Goal: Task Accomplishment & Management: Complete application form

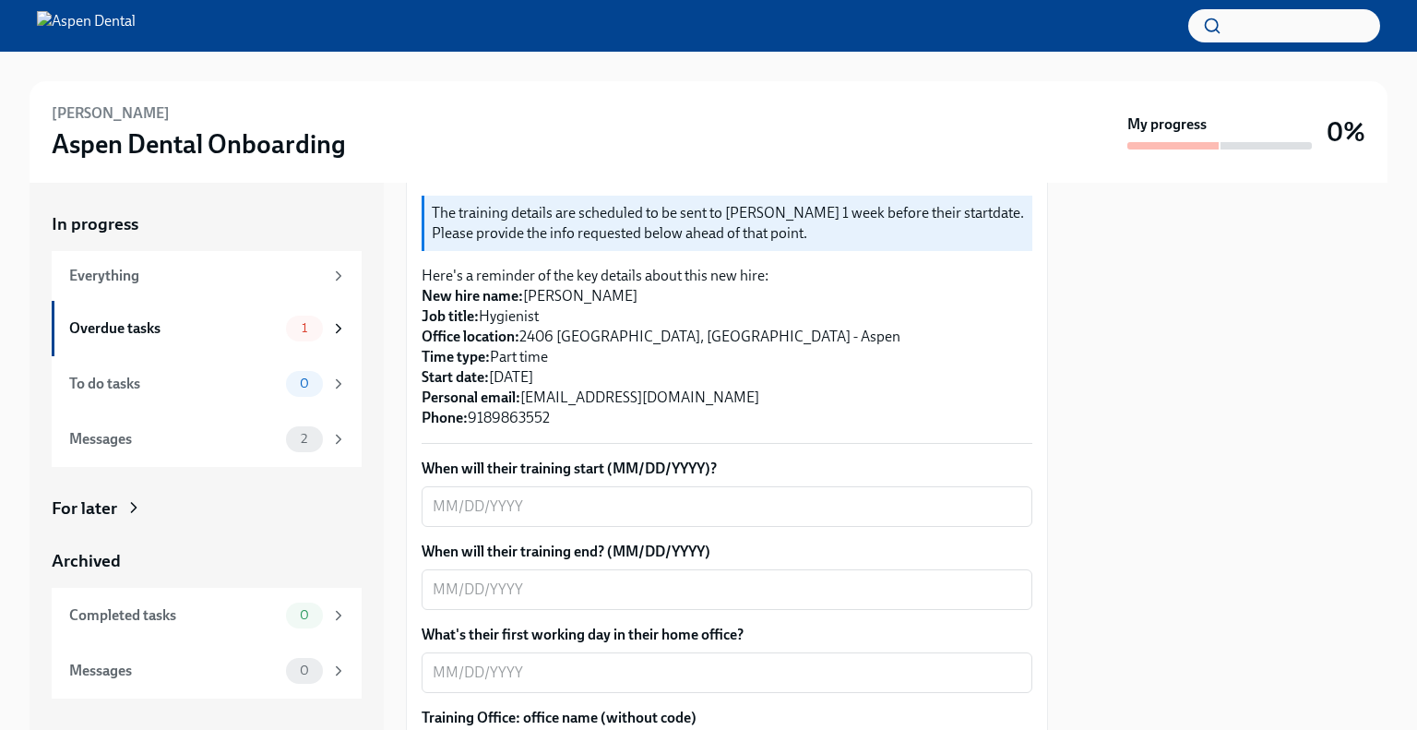
scroll to position [369, 0]
click at [546, 494] on textarea "When will their training start (MM/DD/YYYY)?" at bounding box center [727, 505] width 589 height 22
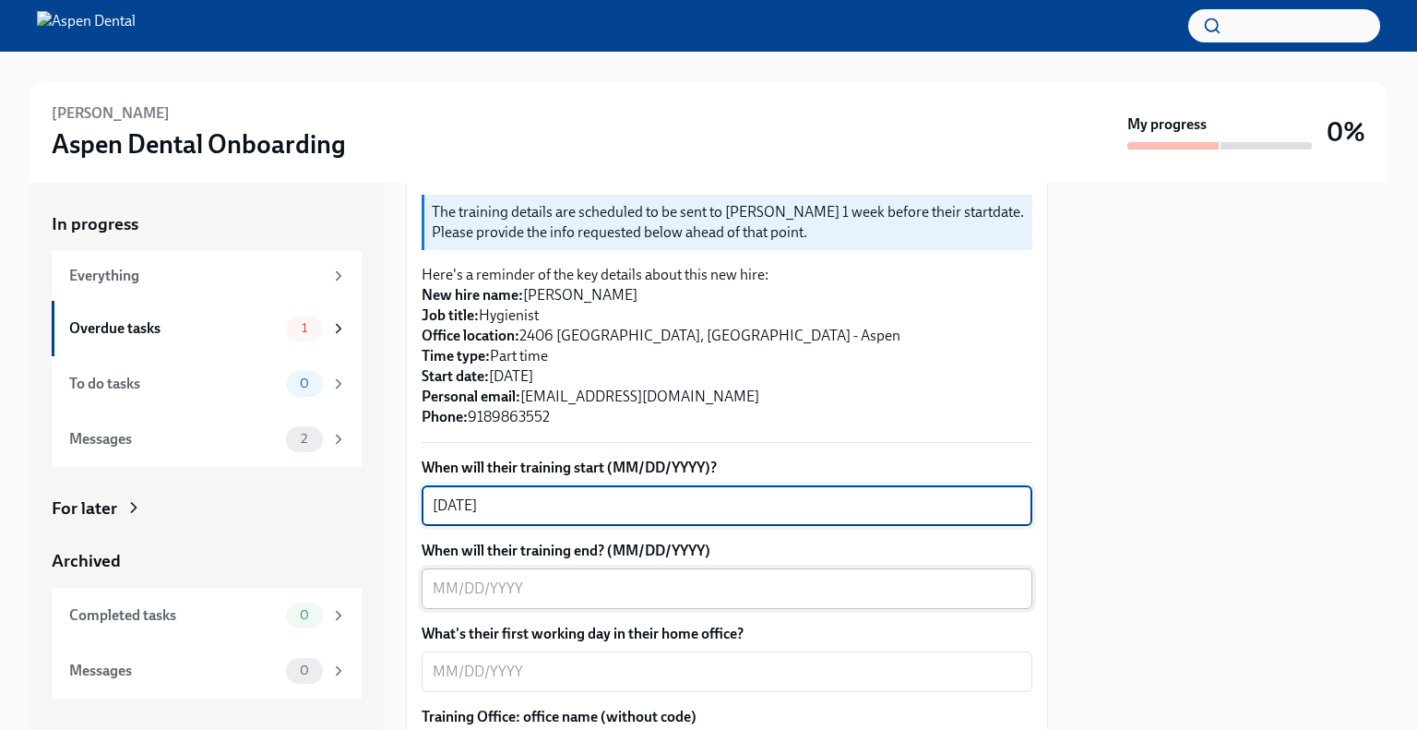
type textarea "[DATE]"
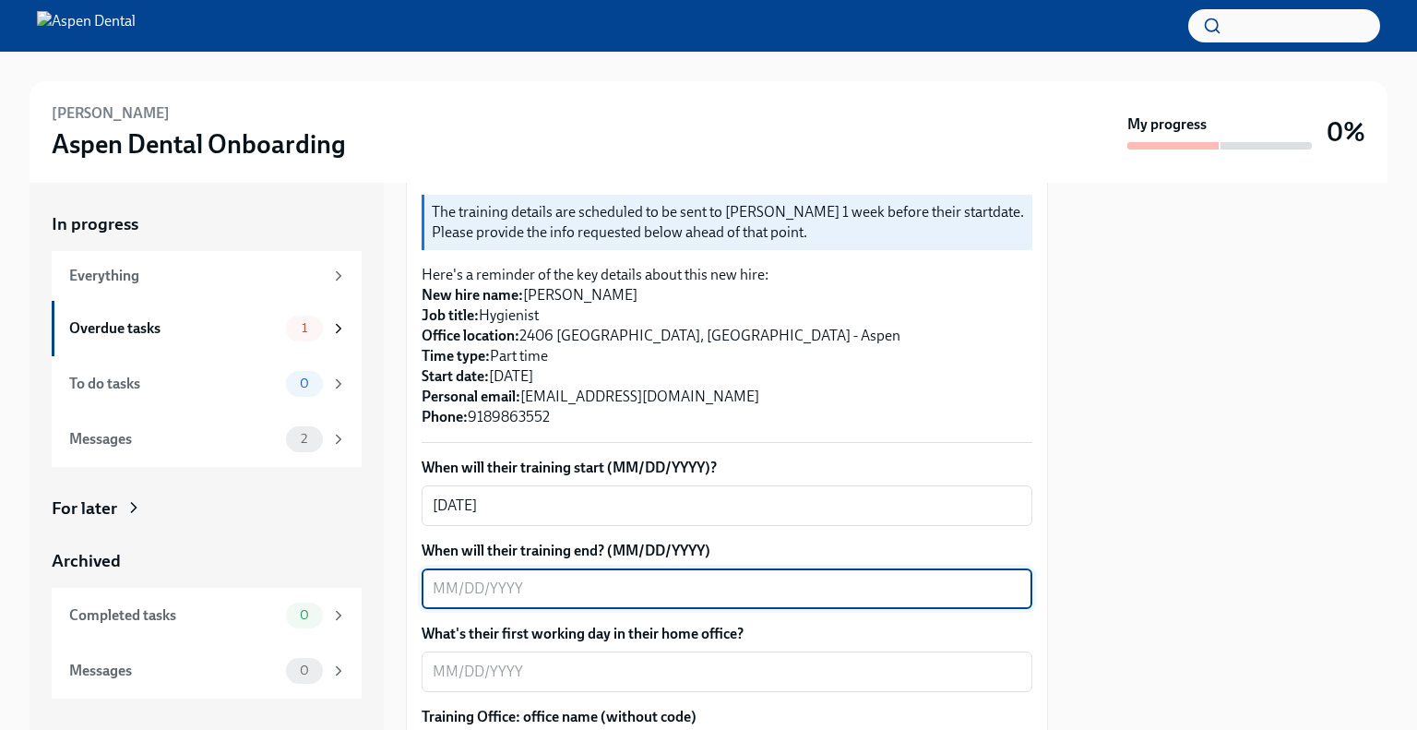
click at [546, 577] on textarea "When will their training end? (MM/DD/YYYY)" at bounding box center [727, 588] width 589 height 22
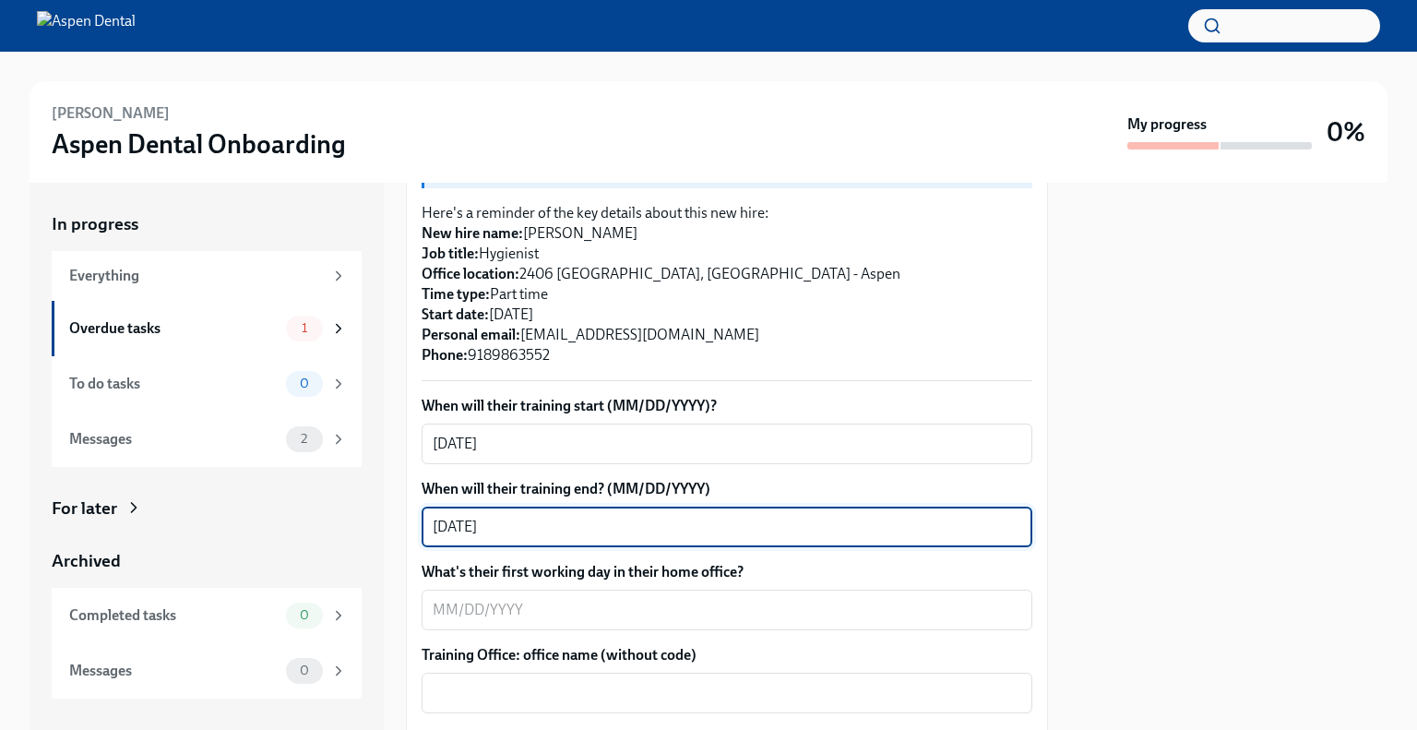
scroll to position [461, 0]
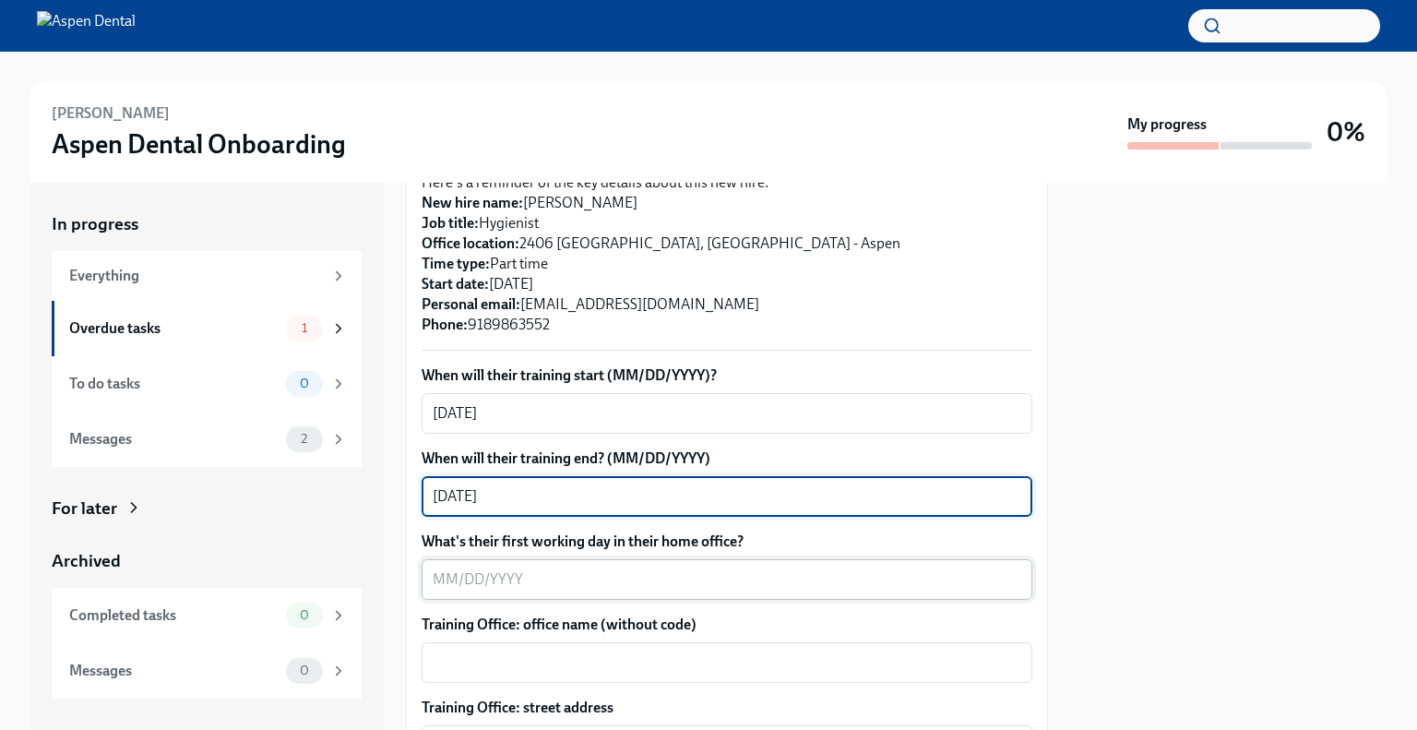
type textarea "[DATE]"
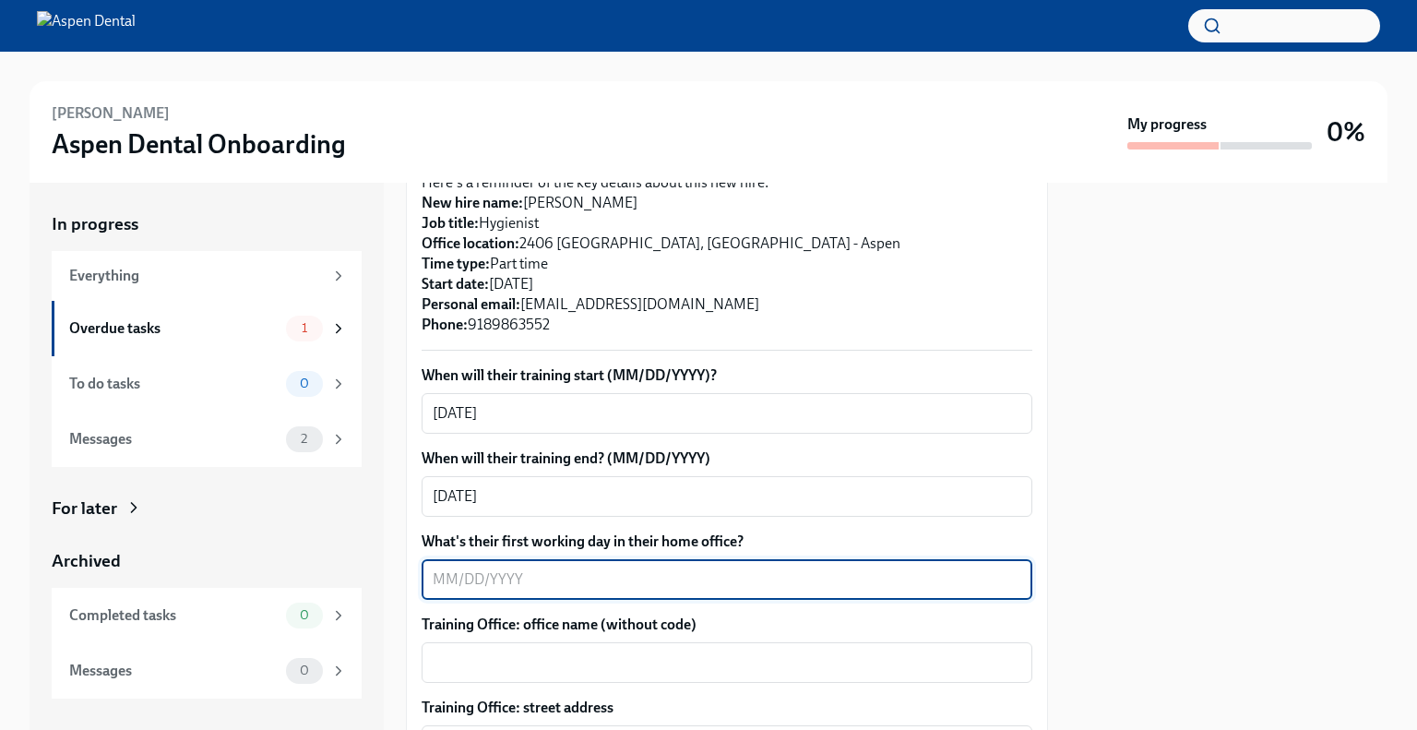
click at [546, 568] on textarea "What's their first working day in their home office?" at bounding box center [727, 579] width 589 height 22
type textarea "[DATE]"
click at [555, 651] on textarea "Training Office: office name (without code)" at bounding box center [727, 662] width 589 height 22
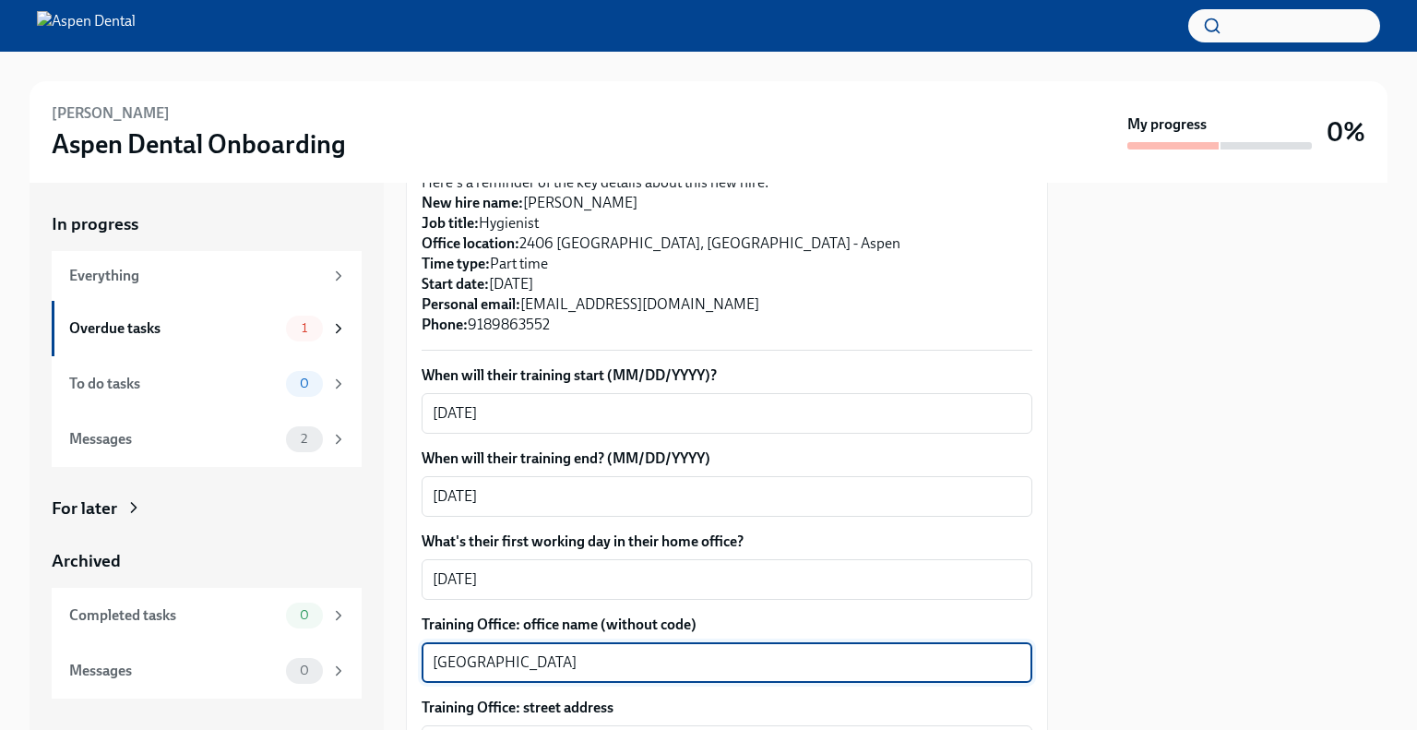
click at [443, 651] on textarea "[GEOGRAPHIC_DATA]" at bounding box center [727, 662] width 589 height 22
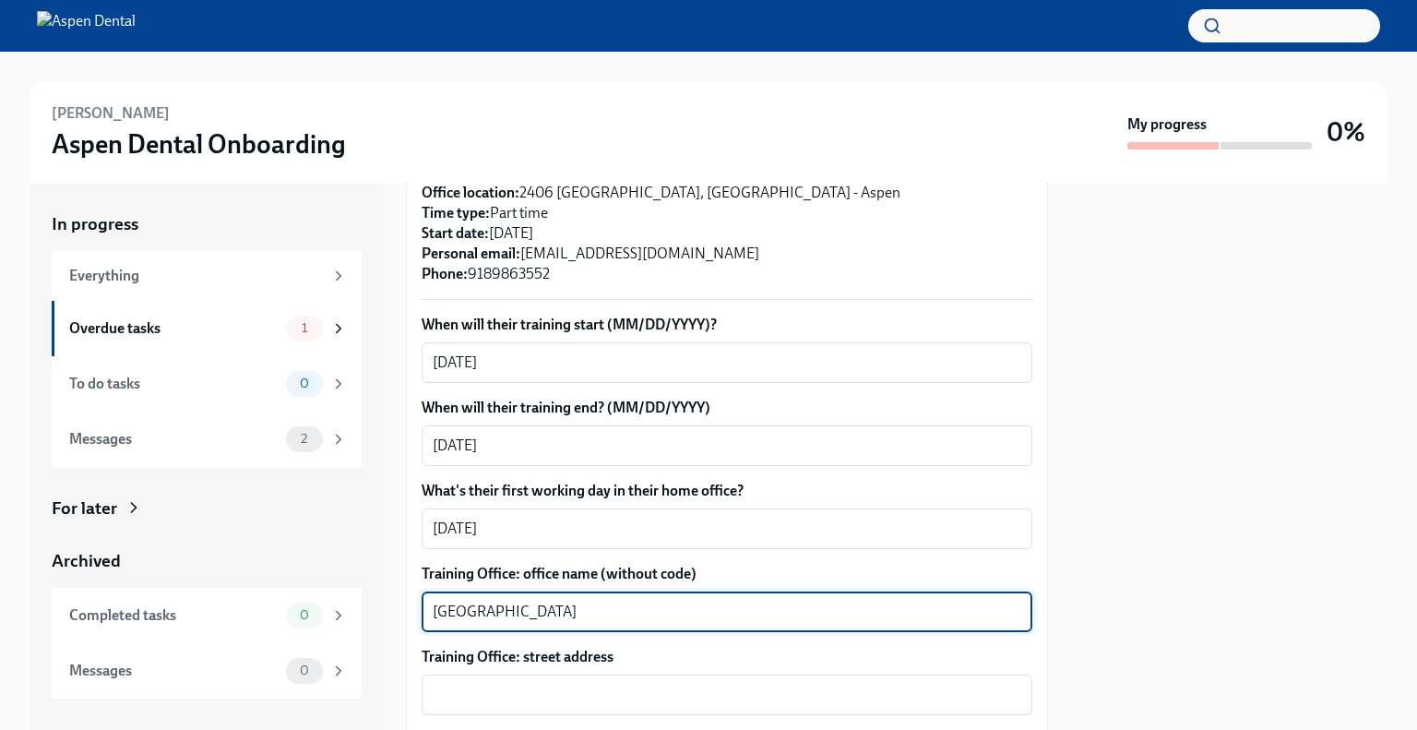
scroll to position [553, 0]
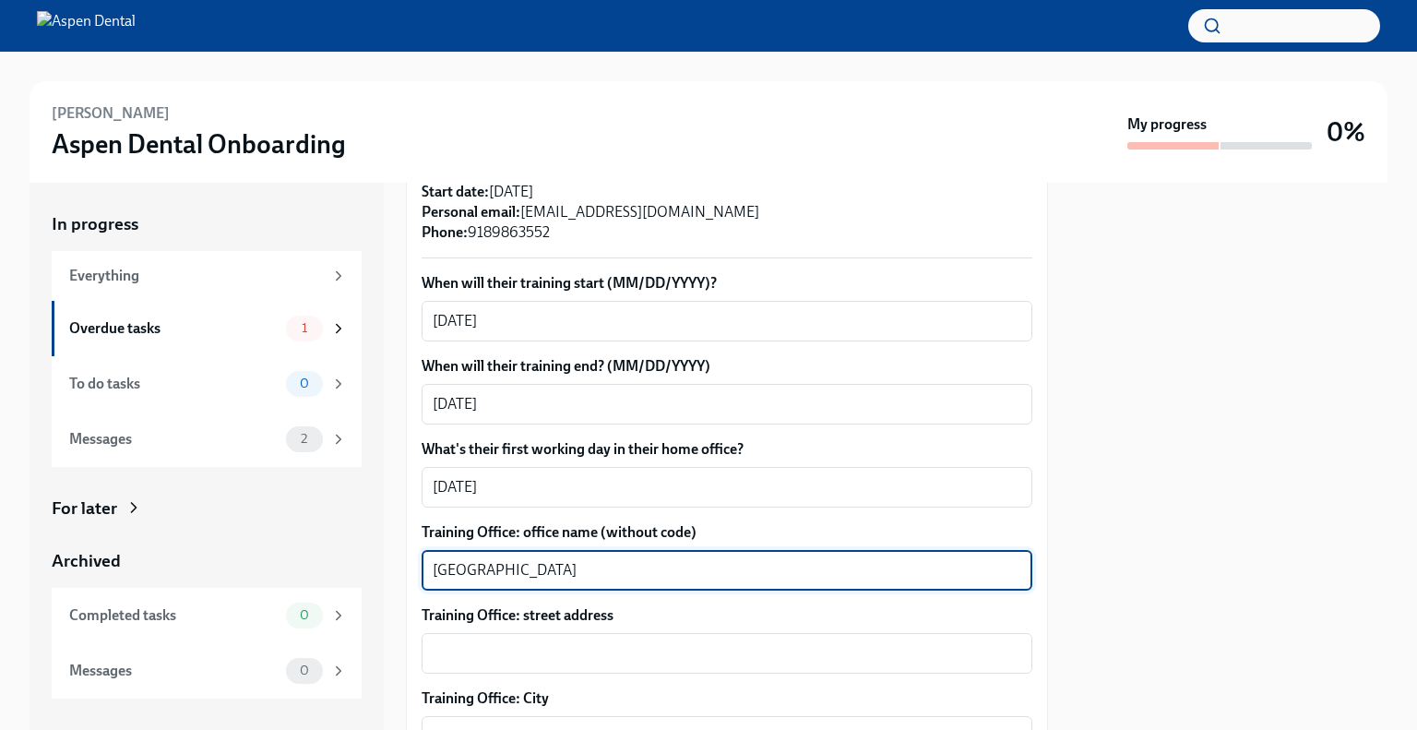
type textarea "[GEOGRAPHIC_DATA]"
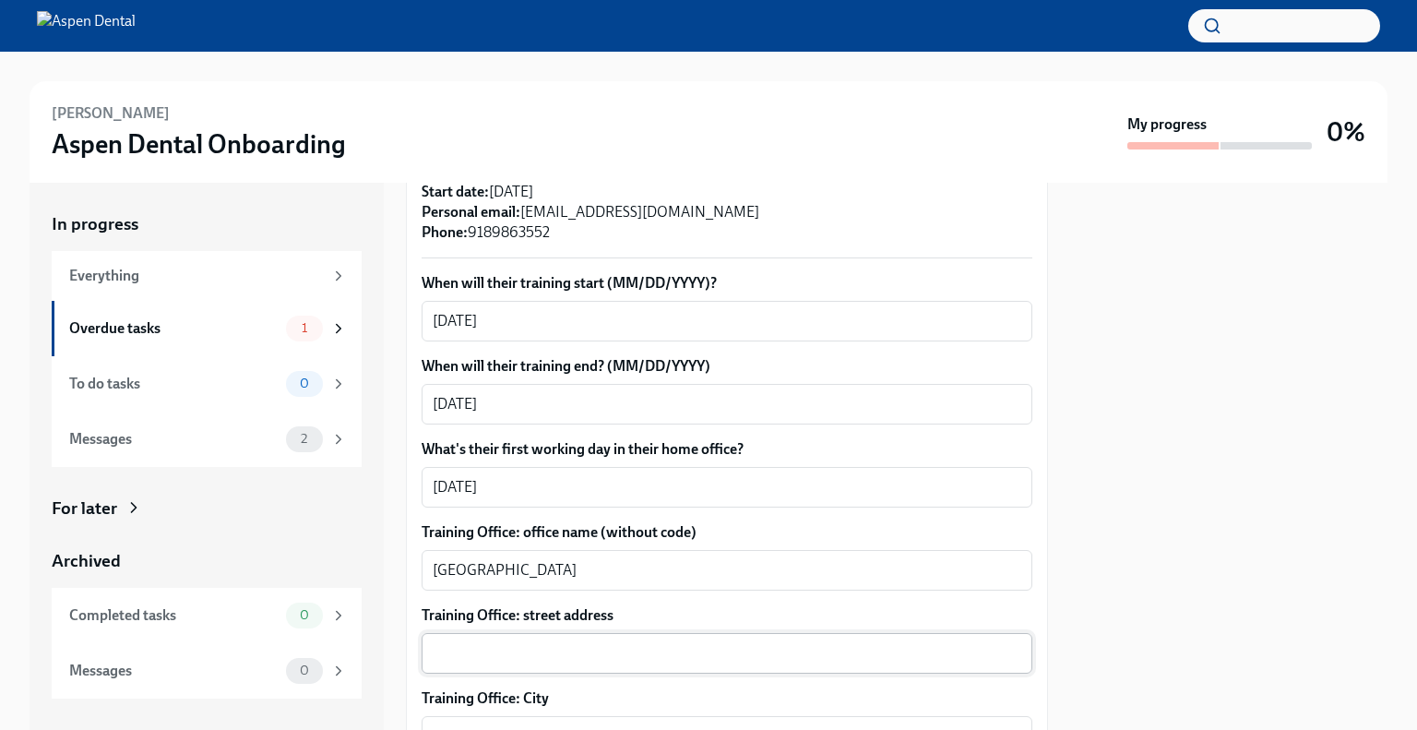
click at [524, 642] on textarea "Training Office: street address" at bounding box center [727, 653] width 589 height 22
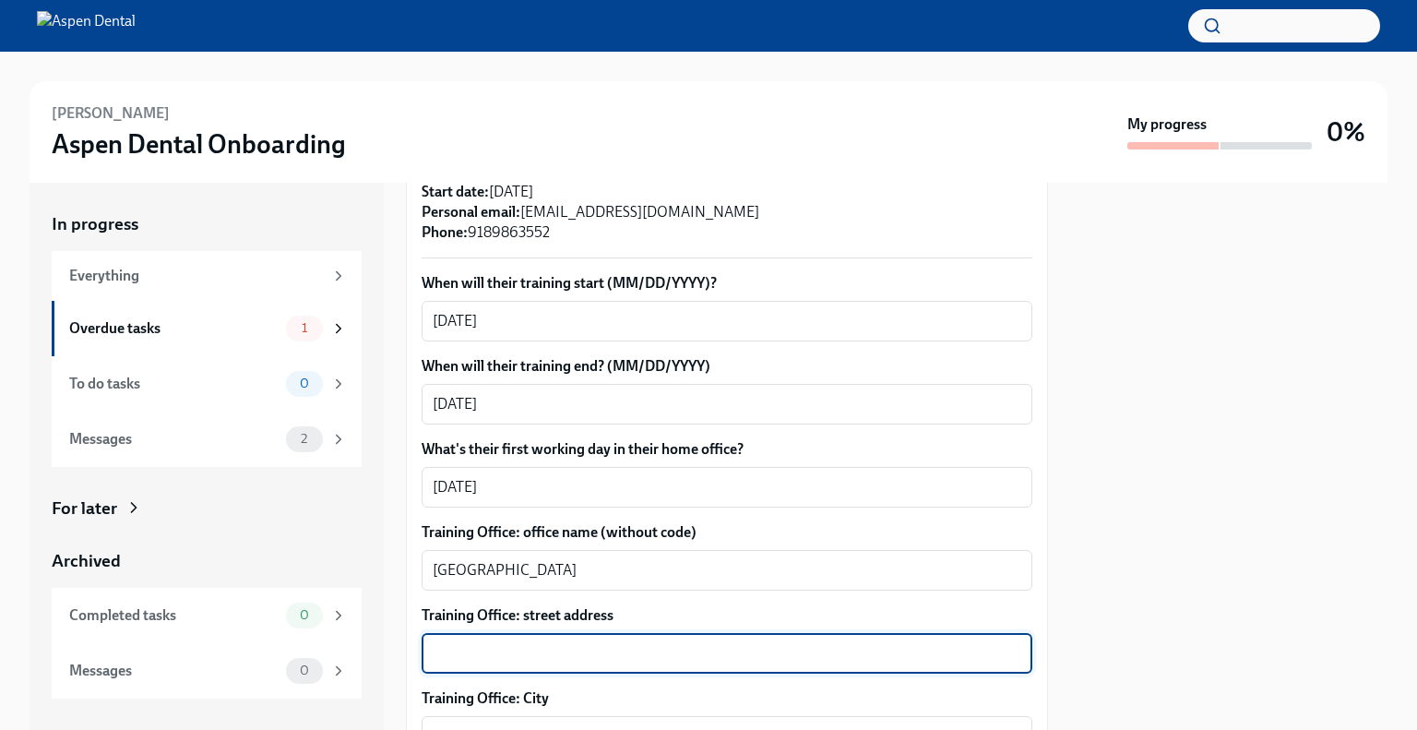
paste textarea "[STREET_ADDRESS]"
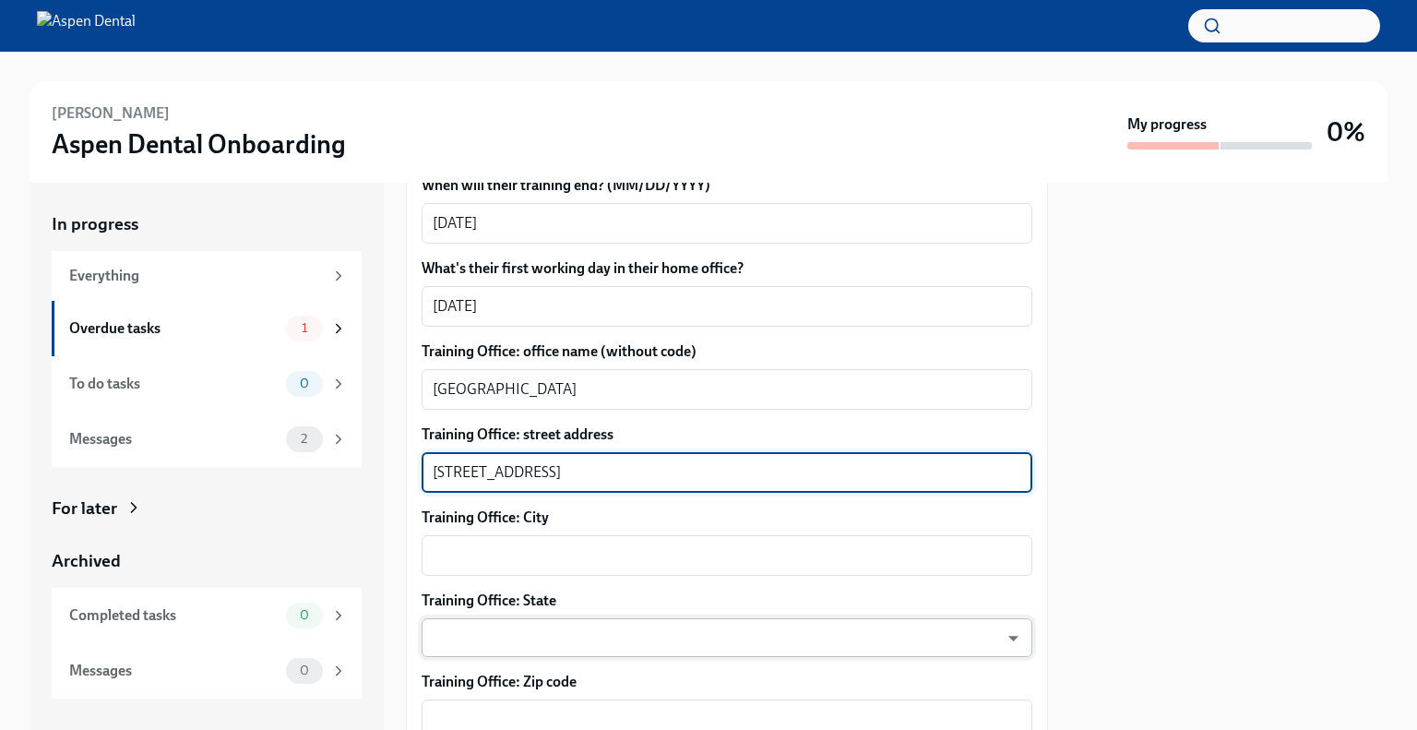
scroll to position [738, 0]
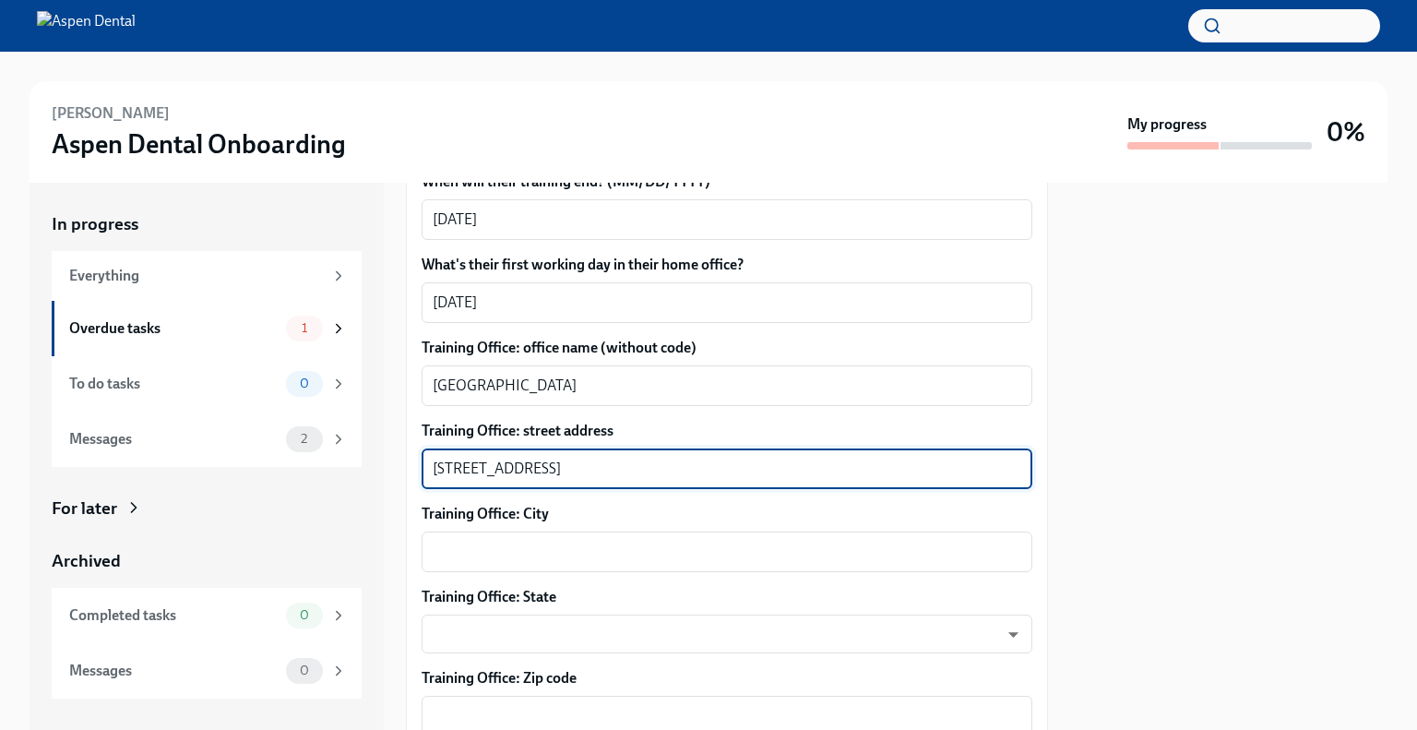
drag, startPoint x: 531, startPoint y: 443, endPoint x: 649, endPoint y: 442, distance: 118.1
click at [649, 458] on textarea "[STREET_ADDRESS]" at bounding box center [727, 469] width 589 height 22
type textarea "[STREET_ADDRESS]"
click at [572, 541] on textarea "Training Office: City" at bounding box center [727, 552] width 589 height 22
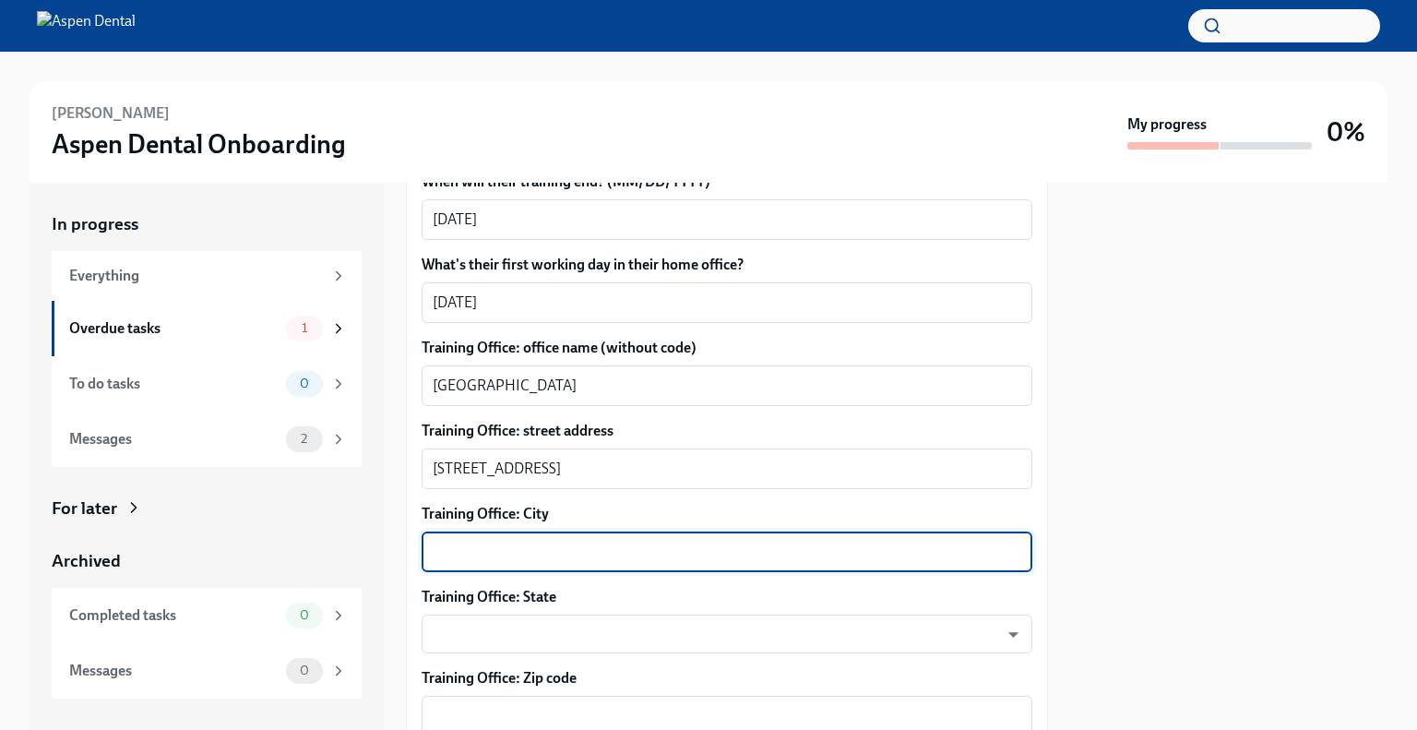
paste textarea "[GEOGRAPHIC_DATA], OK 74133"
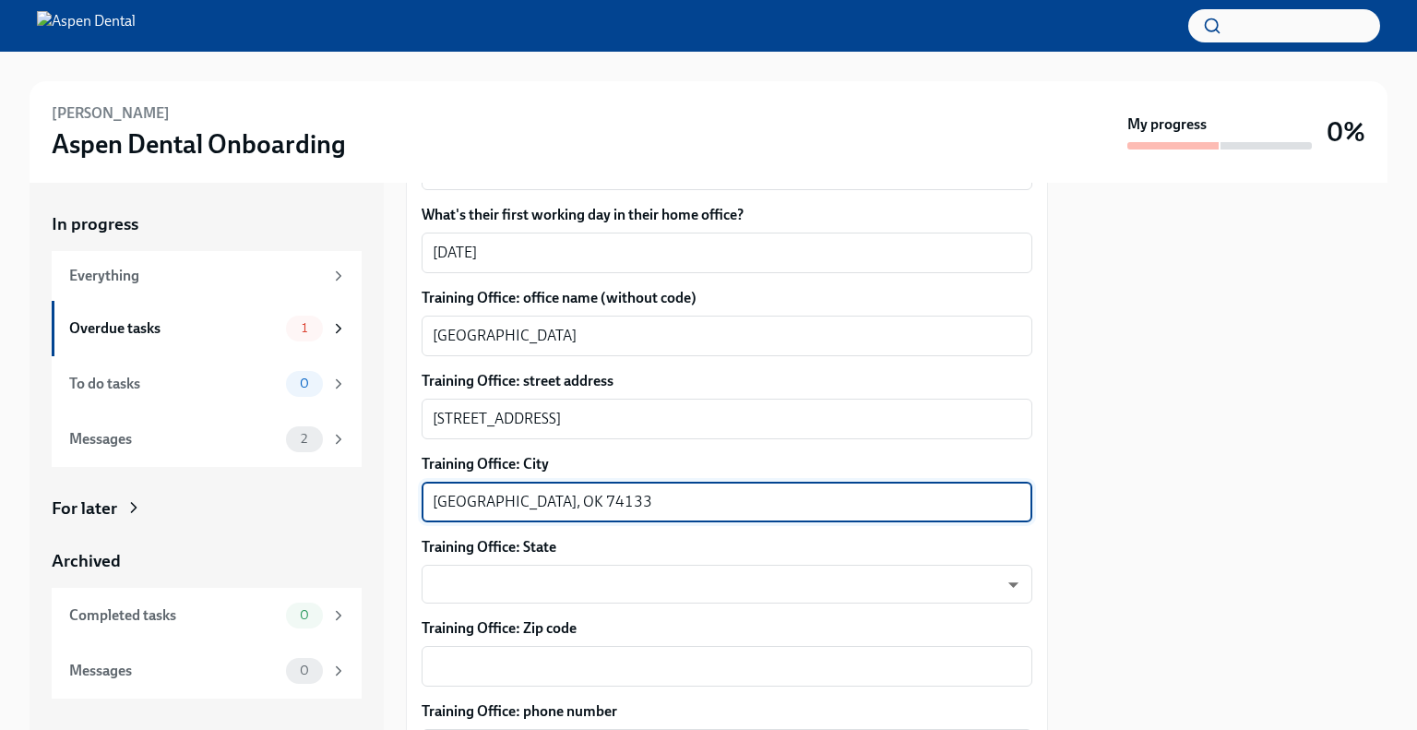
scroll to position [830, 0]
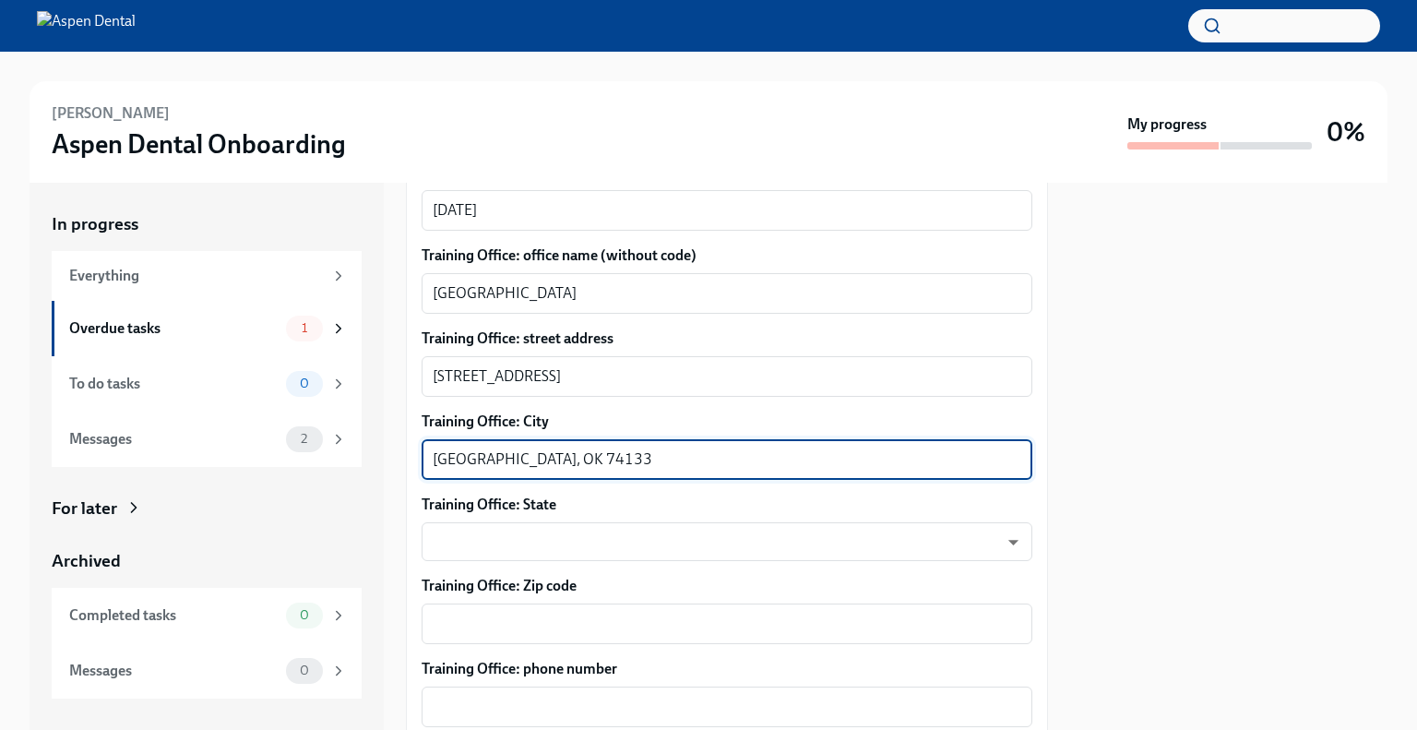
drag, startPoint x: 495, startPoint y: 436, endPoint x: 547, endPoint y: 436, distance: 51.7
click at [547, 448] on textarea "[GEOGRAPHIC_DATA], OK 74133" at bounding box center [727, 459] width 589 height 22
type textarea "[GEOGRAPHIC_DATA], OK 74133"
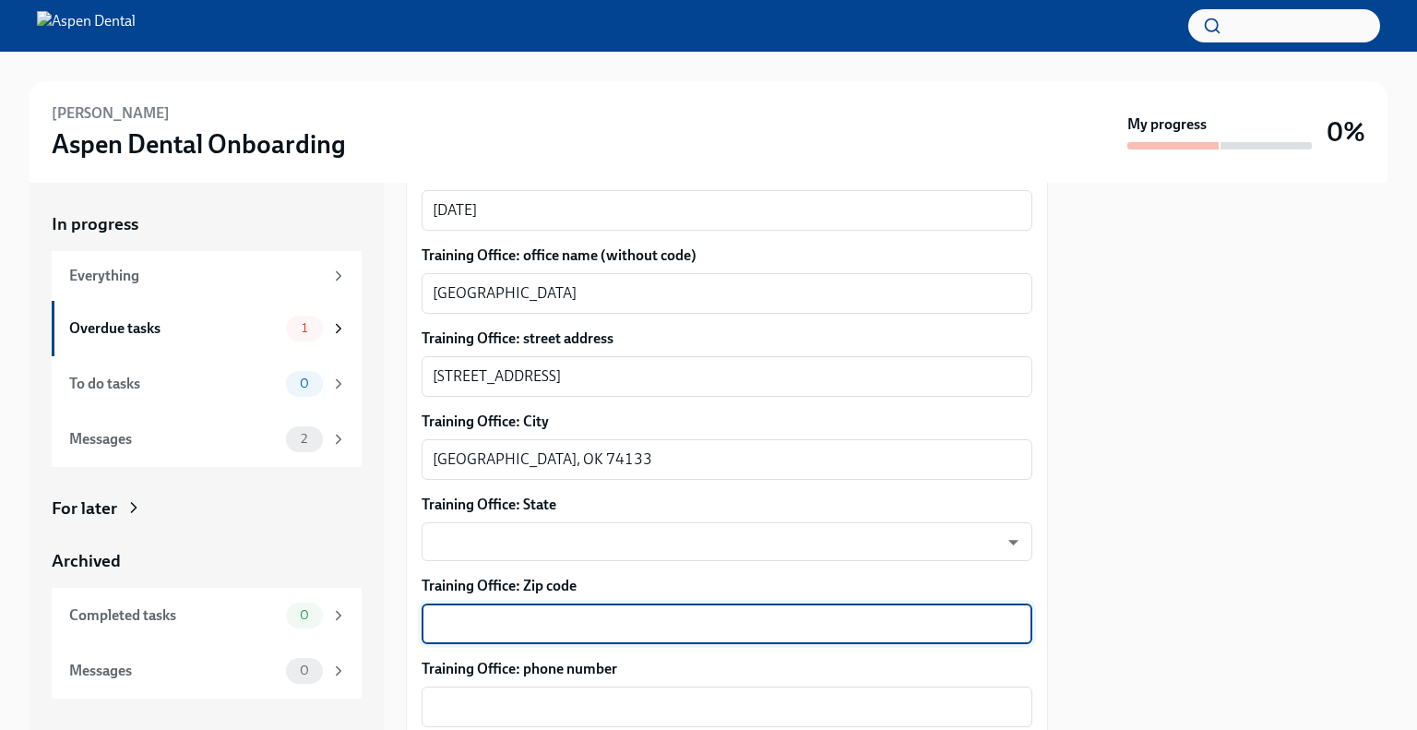
click at [518, 613] on textarea "Training Office: Zip code" at bounding box center [727, 624] width 589 height 22
paste textarea "74133"
type textarea "74133"
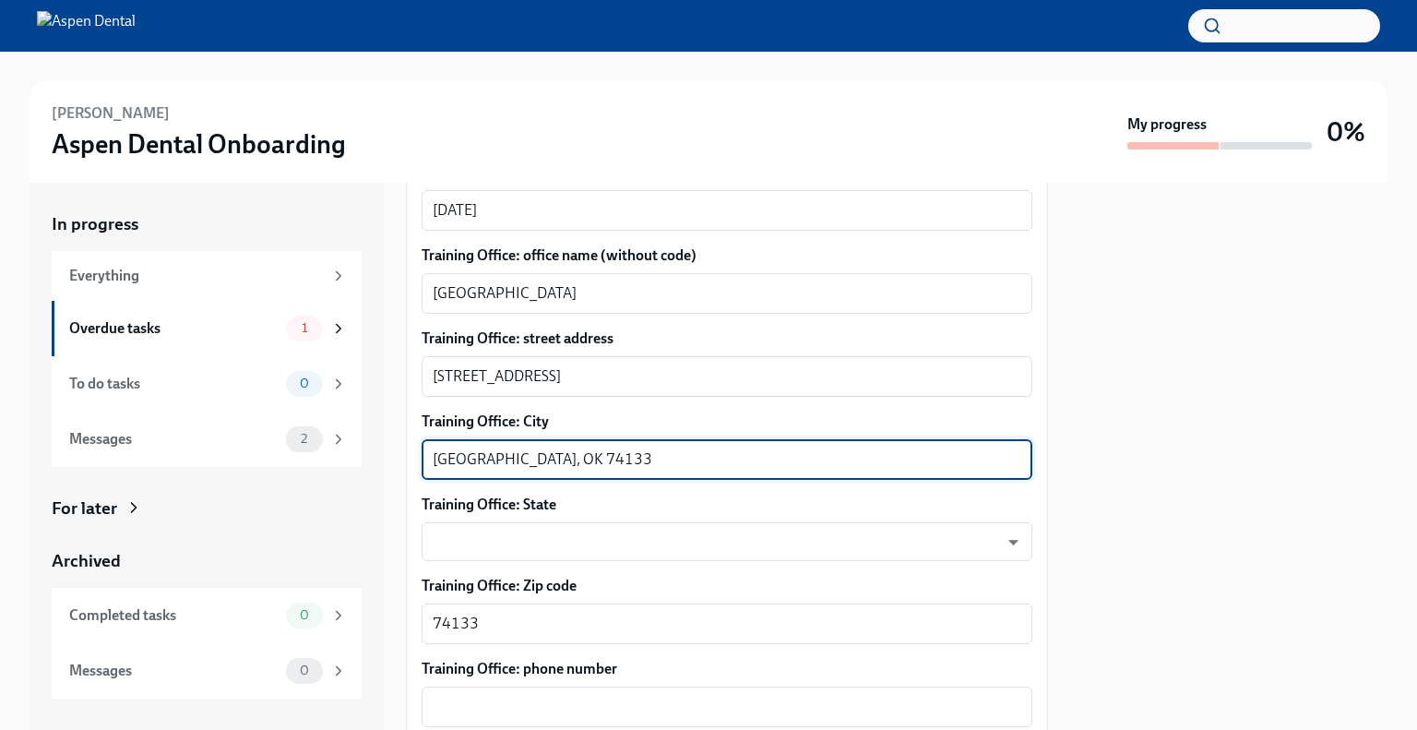
click at [545, 448] on textarea "[GEOGRAPHIC_DATA], OK 74133" at bounding box center [727, 459] width 589 height 22
type textarea "Tulsa"
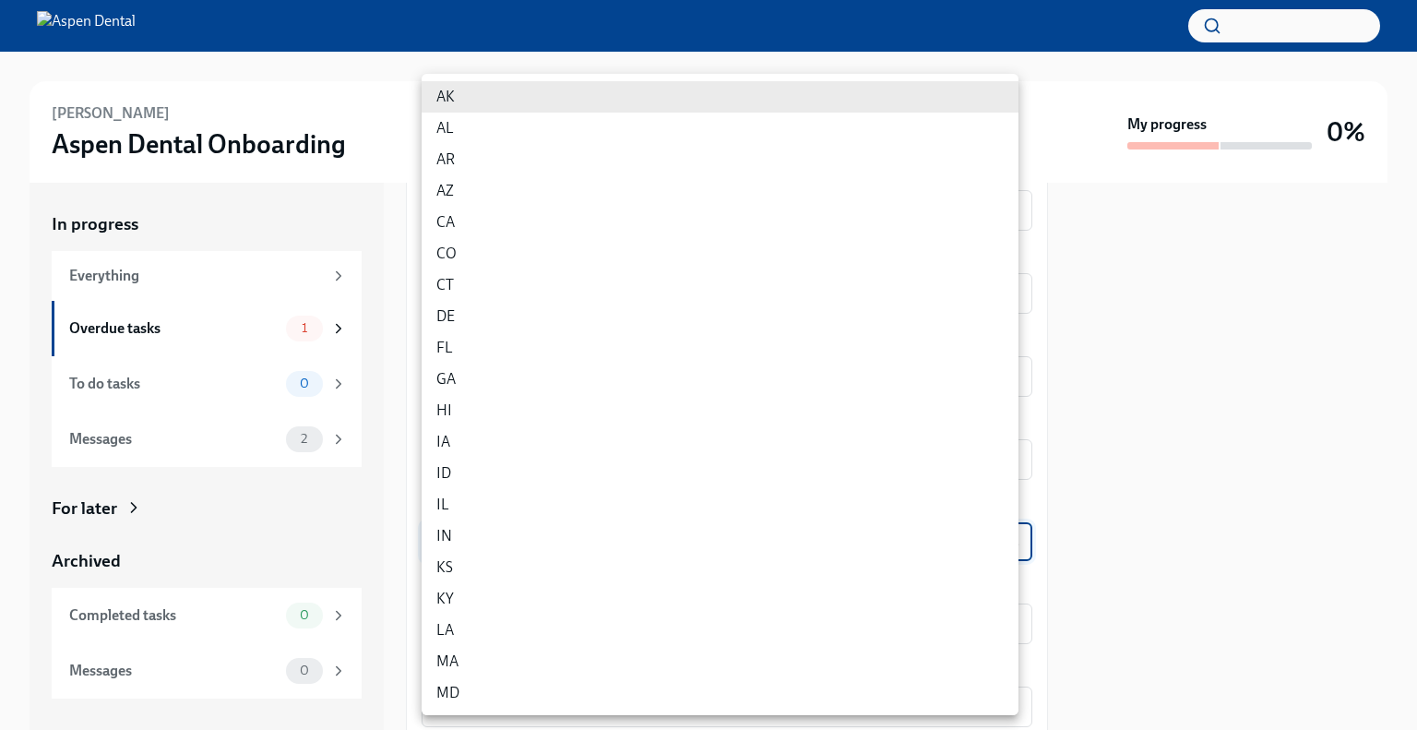
click at [539, 524] on body "[PERSON_NAME] Aspen Dental Onboarding My progress 0% In progress Everything Ove…" at bounding box center [708, 365] width 1417 height 730
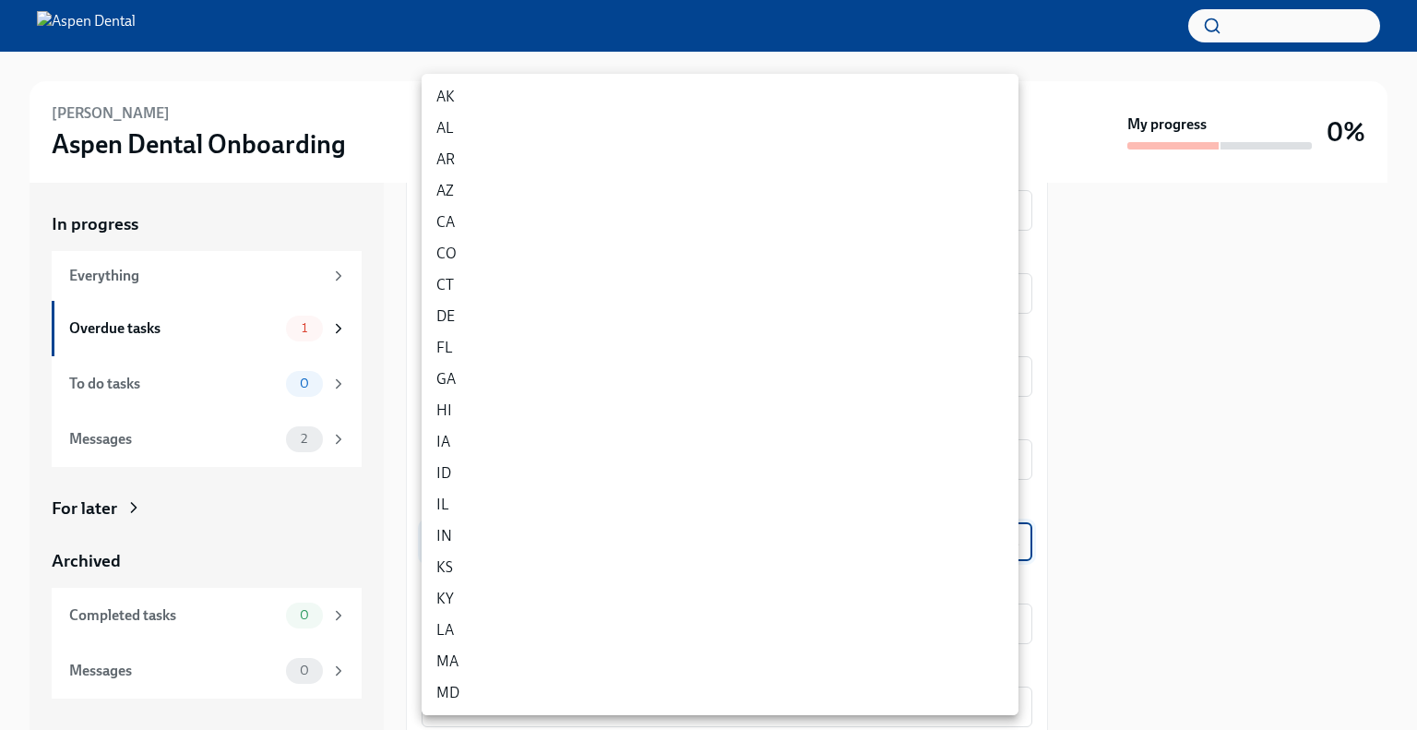
scroll to position [768, 0]
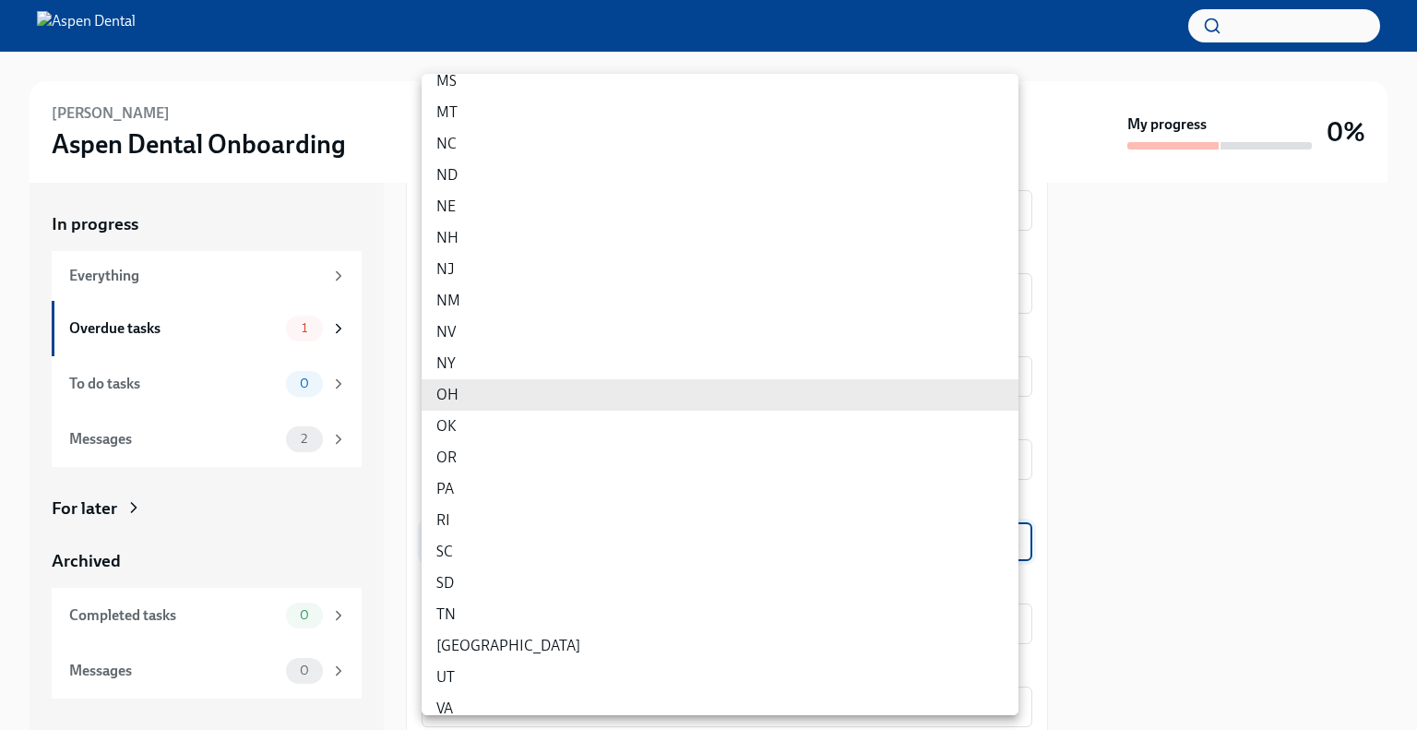
click at [442, 422] on li "OK" at bounding box center [720, 425] width 597 height 31
type input "xWfvgbGzq"
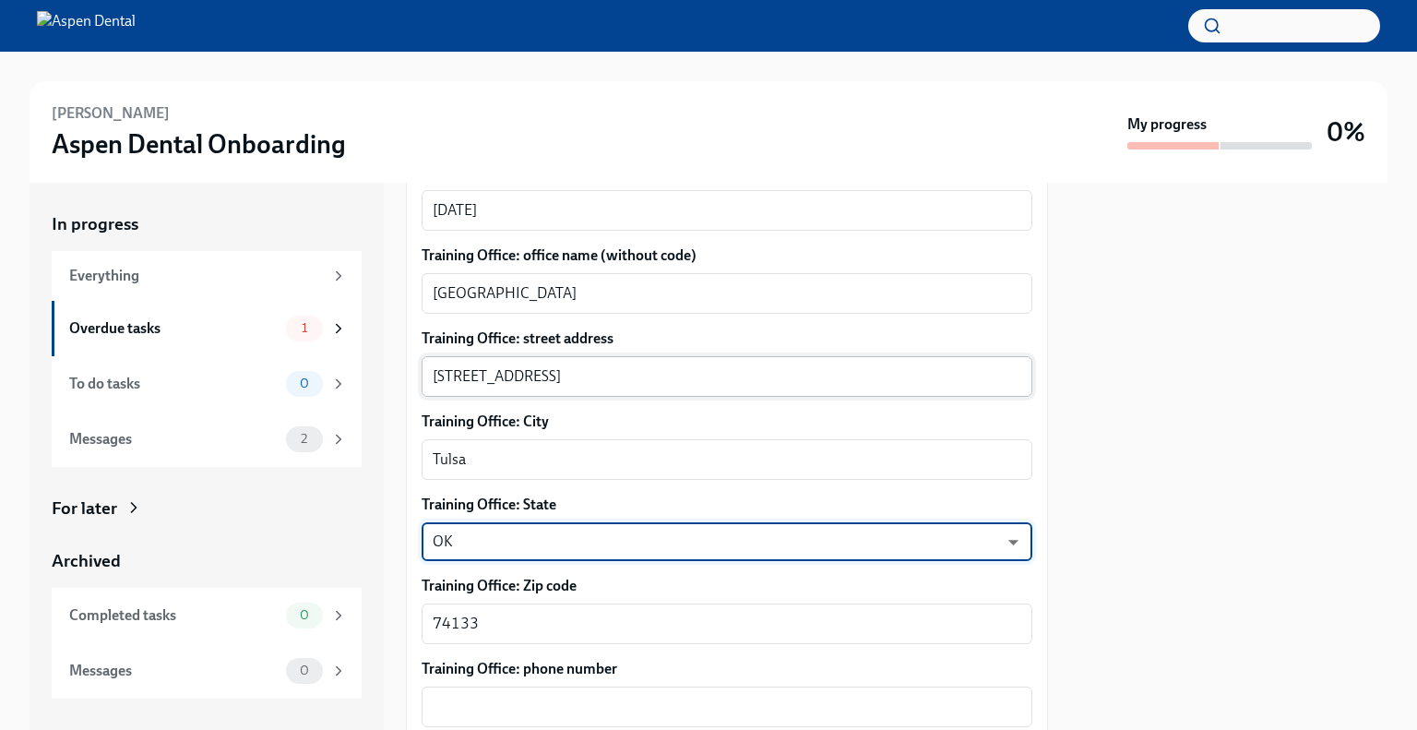
click at [637, 365] on textarea "[STREET_ADDRESS]" at bounding box center [727, 376] width 589 height 22
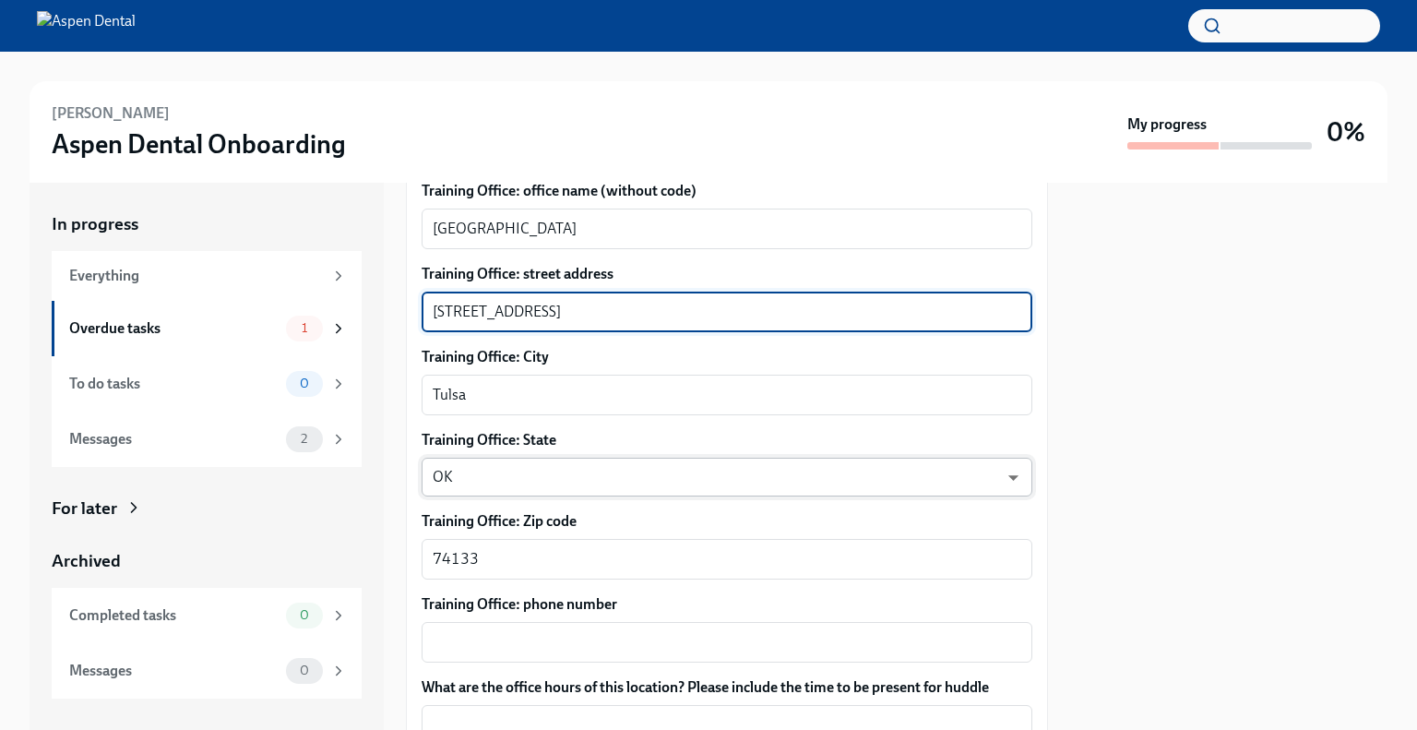
scroll to position [922, 0]
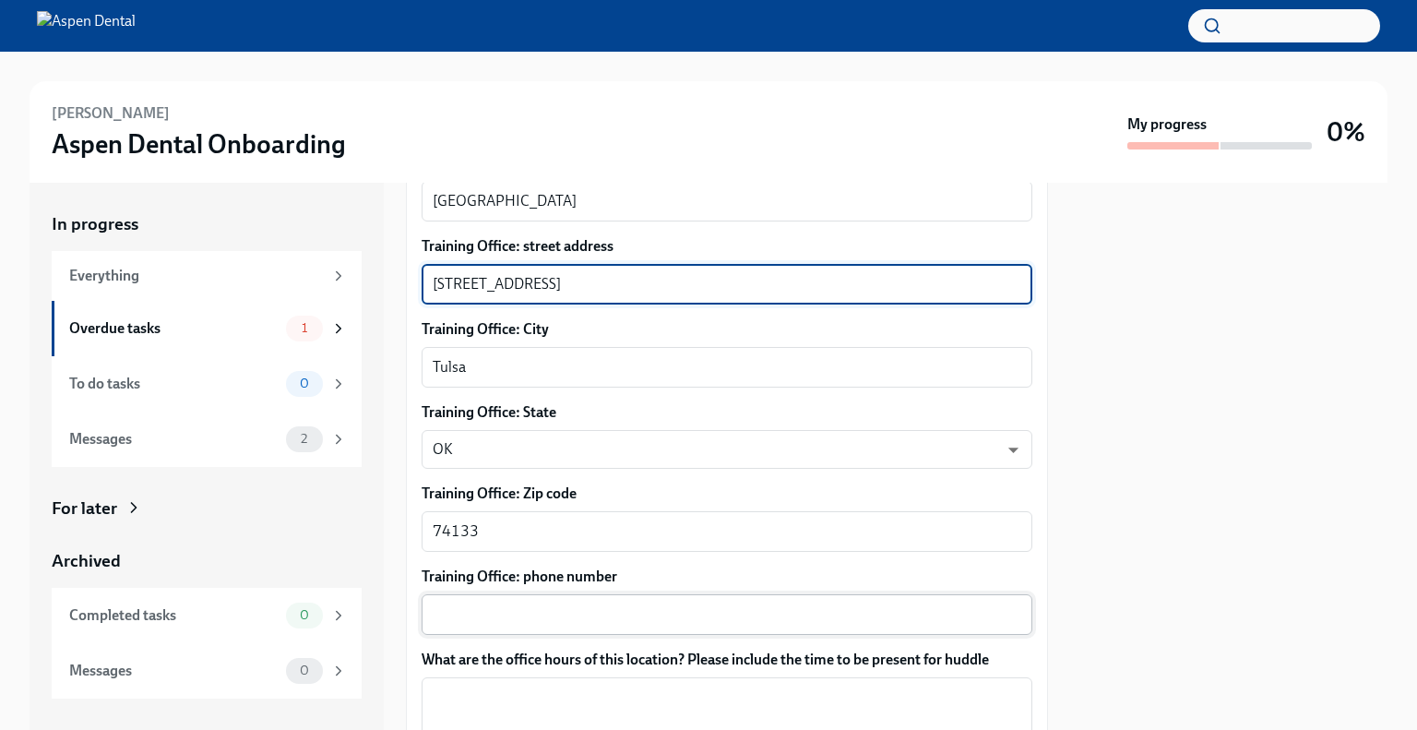
type textarea "[STREET_ADDRESS]"
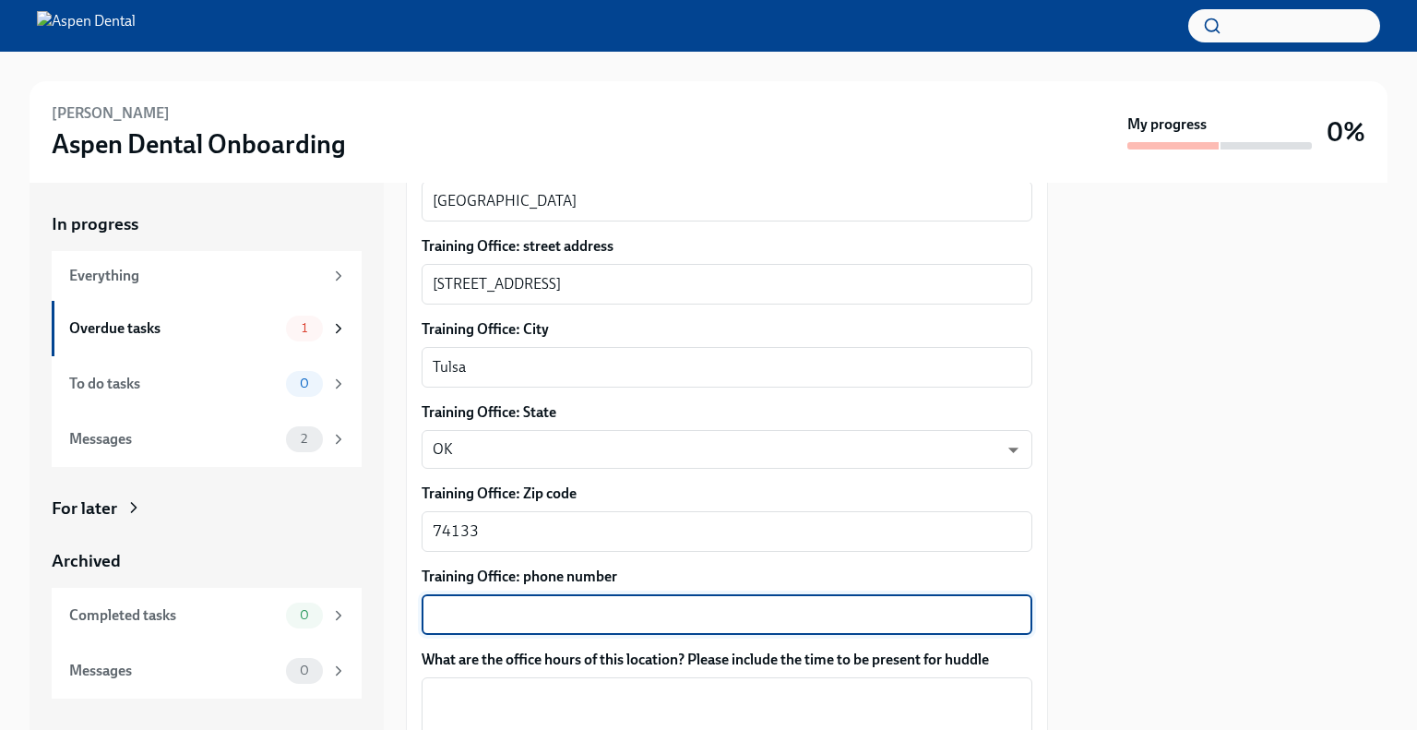
click at [627, 603] on textarea "Training Office: phone number" at bounding box center [727, 614] width 589 height 22
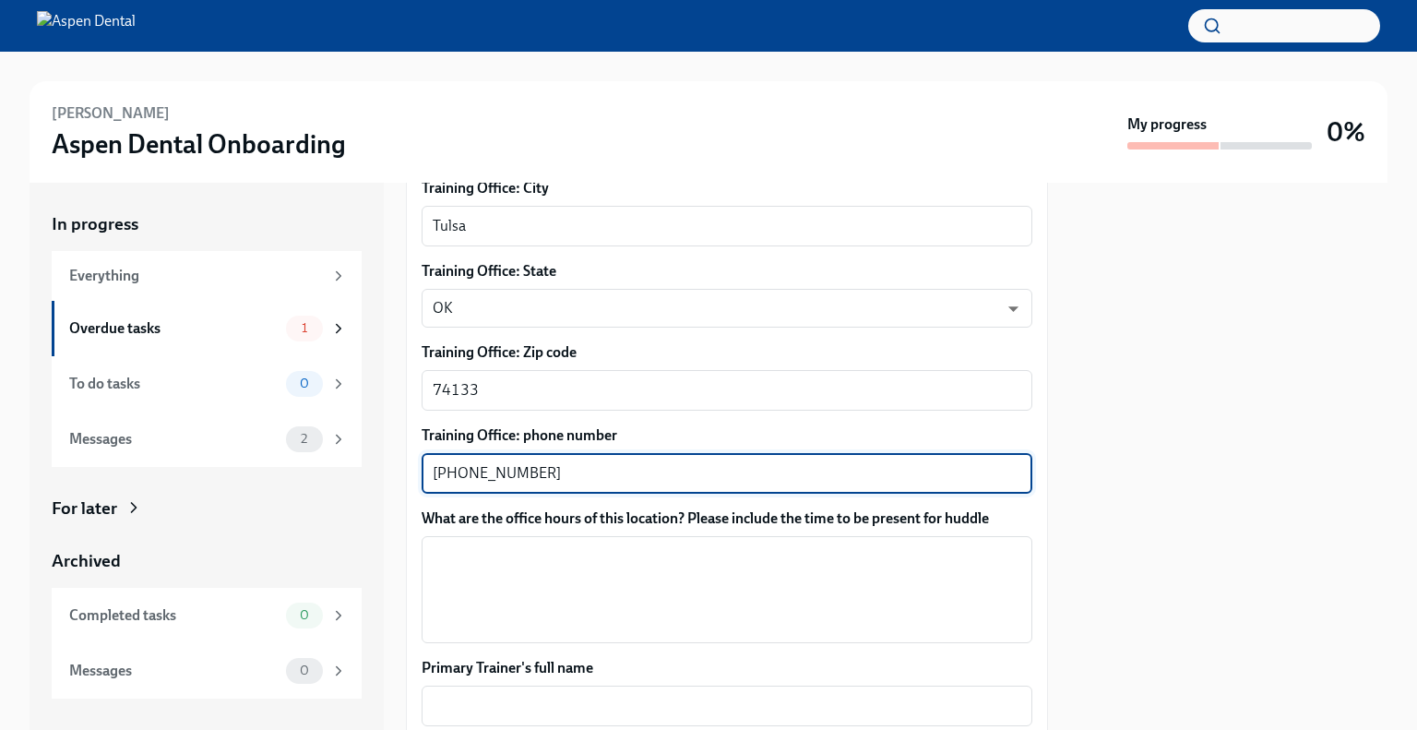
scroll to position [1107, 0]
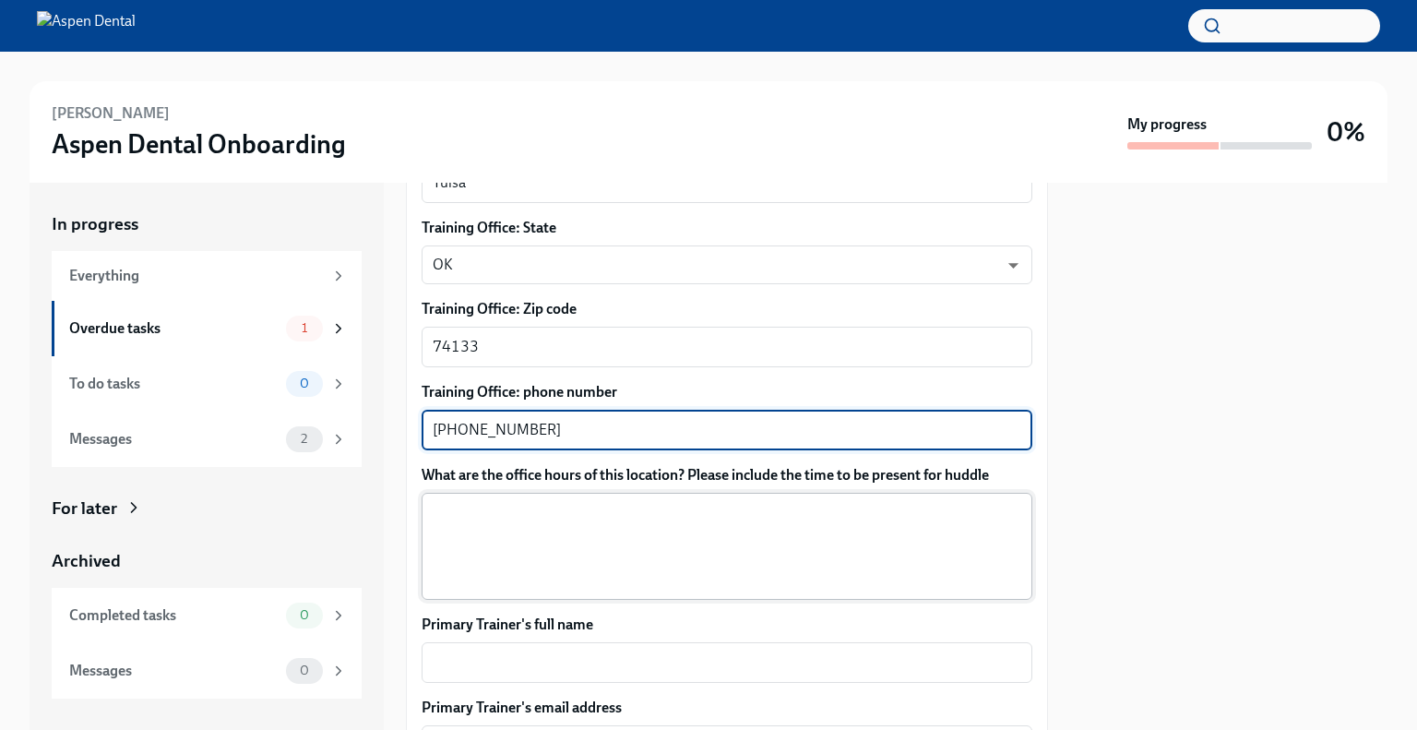
type textarea "[PHONE_NUMBER]"
click at [505, 512] on textarea "What are the office hours of this location? Please include the time to be prese…" at bounding box center [727, 546] width 589 height 89
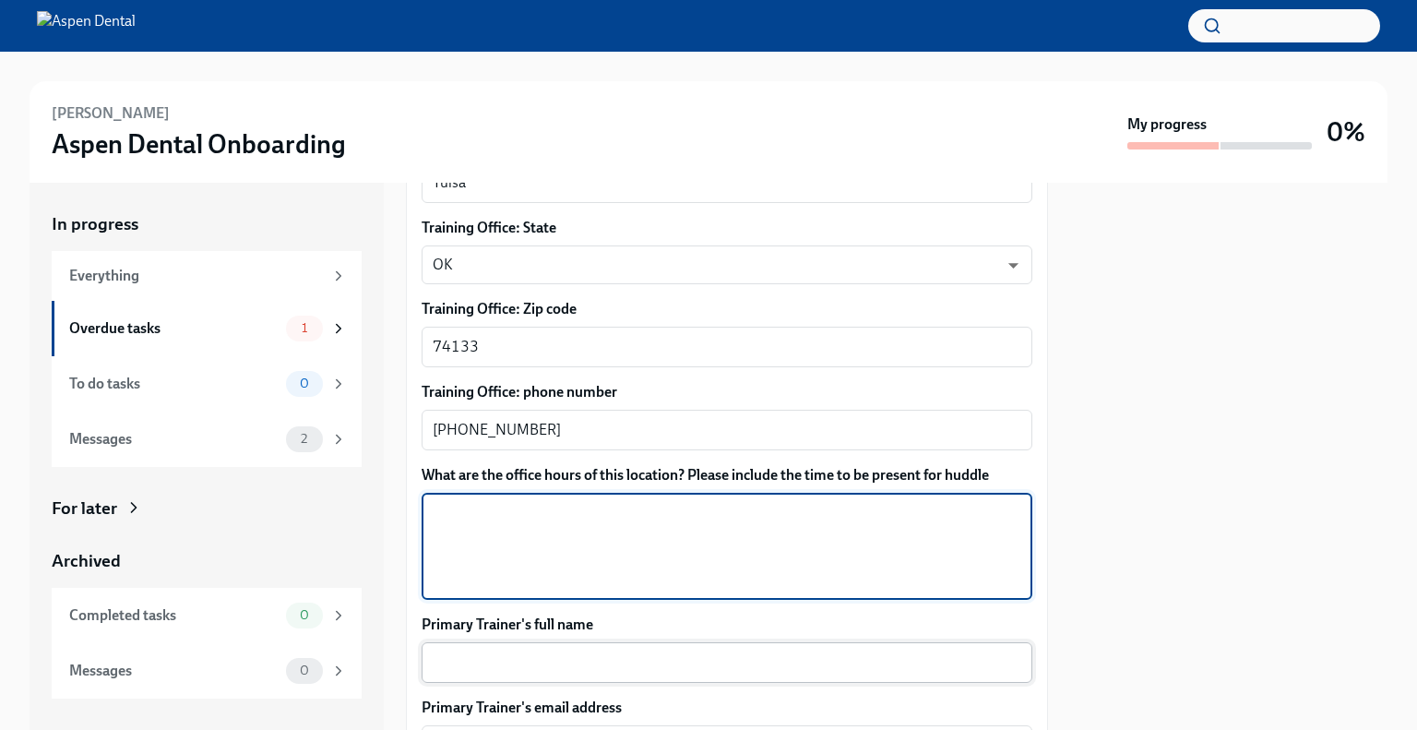
click at [616, 651] on textarea "Primary Trainer's full name" at bounding box center [727, 662] width 589 height 22
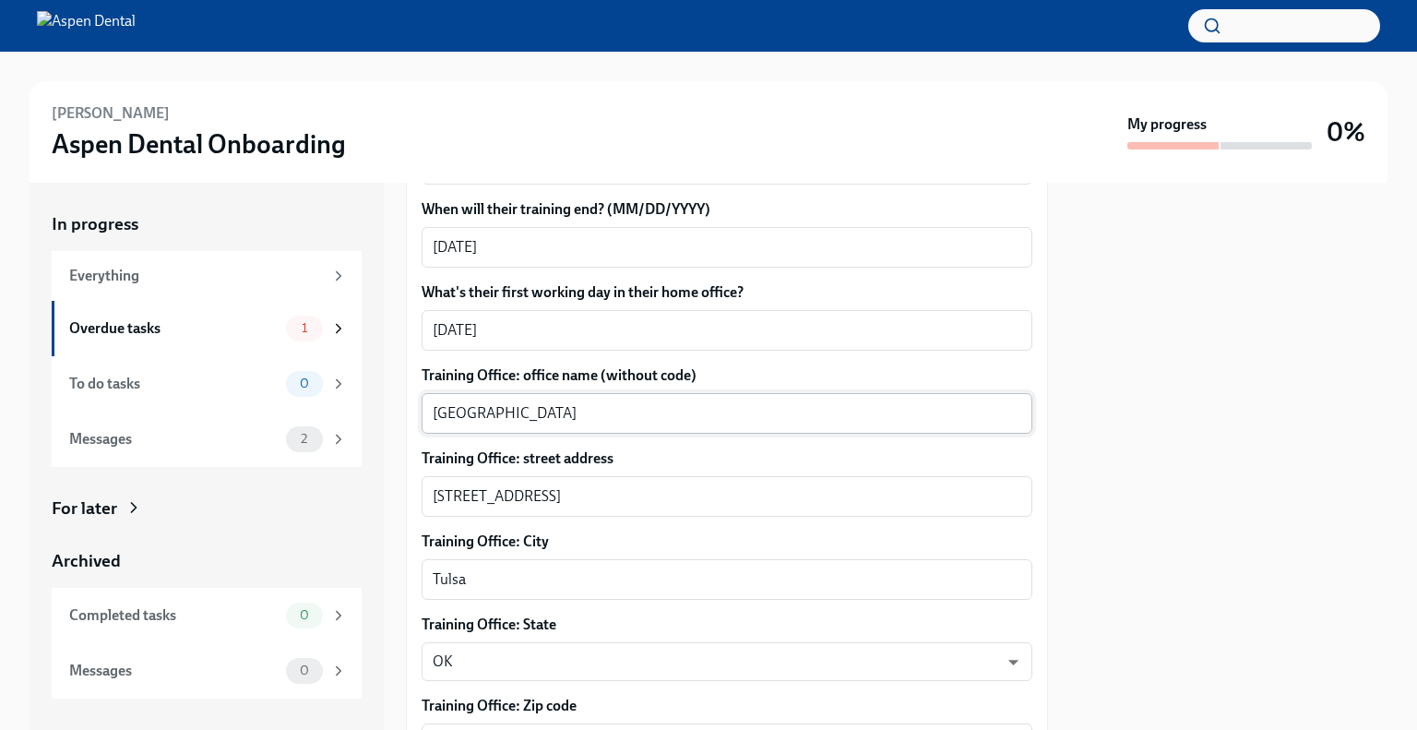
scroll to position [738, 0]
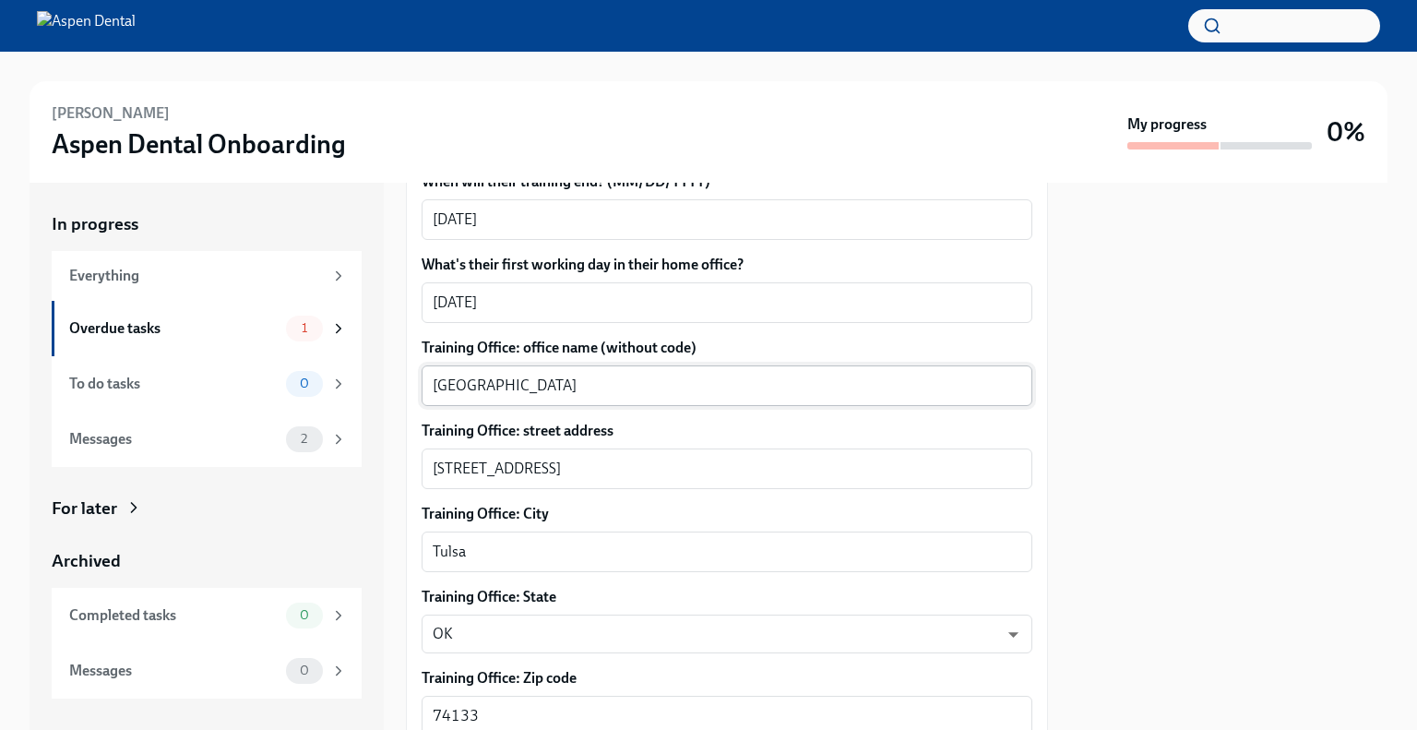
type textarea "[PERSON_NAME]"
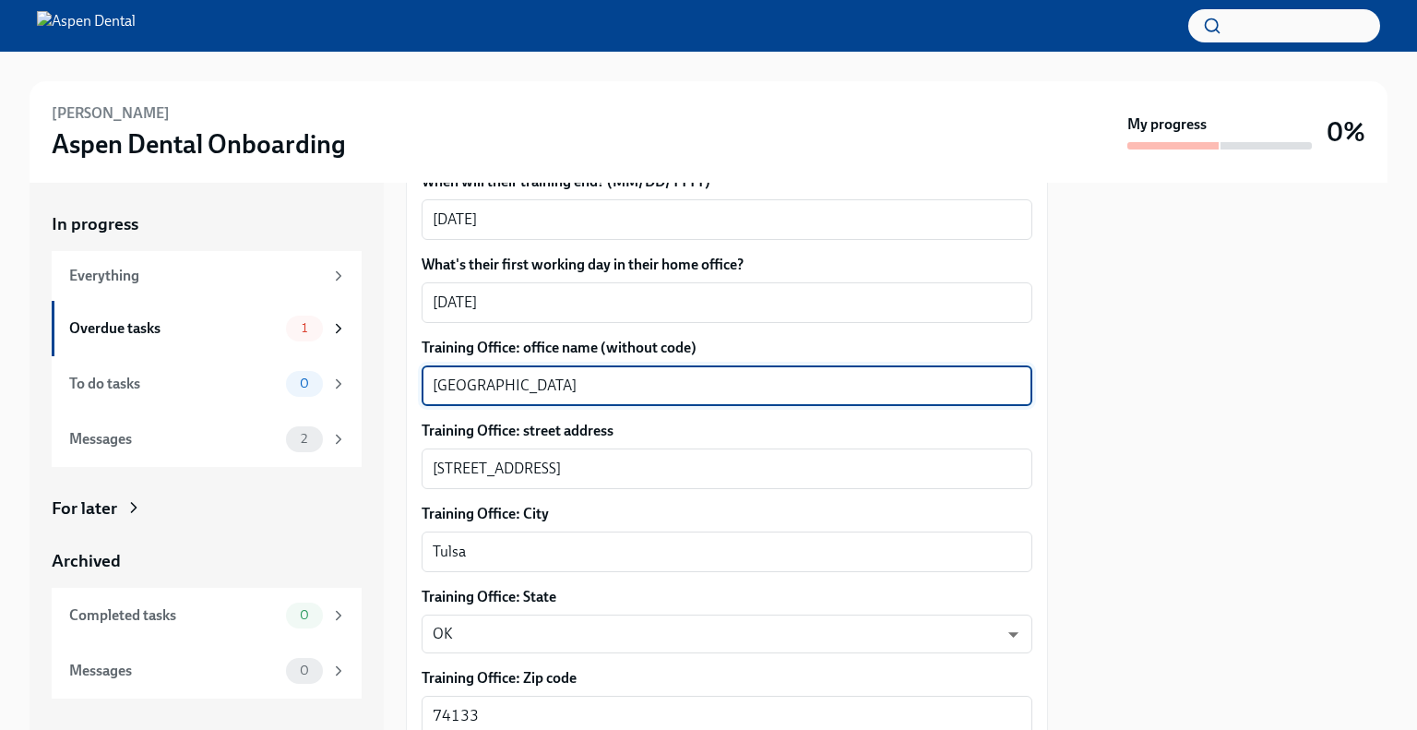
drag, startPoint x: 536, startPoint y: 367, endPoint x: 421, endPoint y: 374, distance: 115.5
click at [422, 374] on div "Woodland Hills x ​" at bounding box center [727, 385] width 611 height 41
click at [435, 375] on textarea "tulsa 41st" at bounding box center [727, 386] width 589 height 22
type textarea "Tulsa 41st"
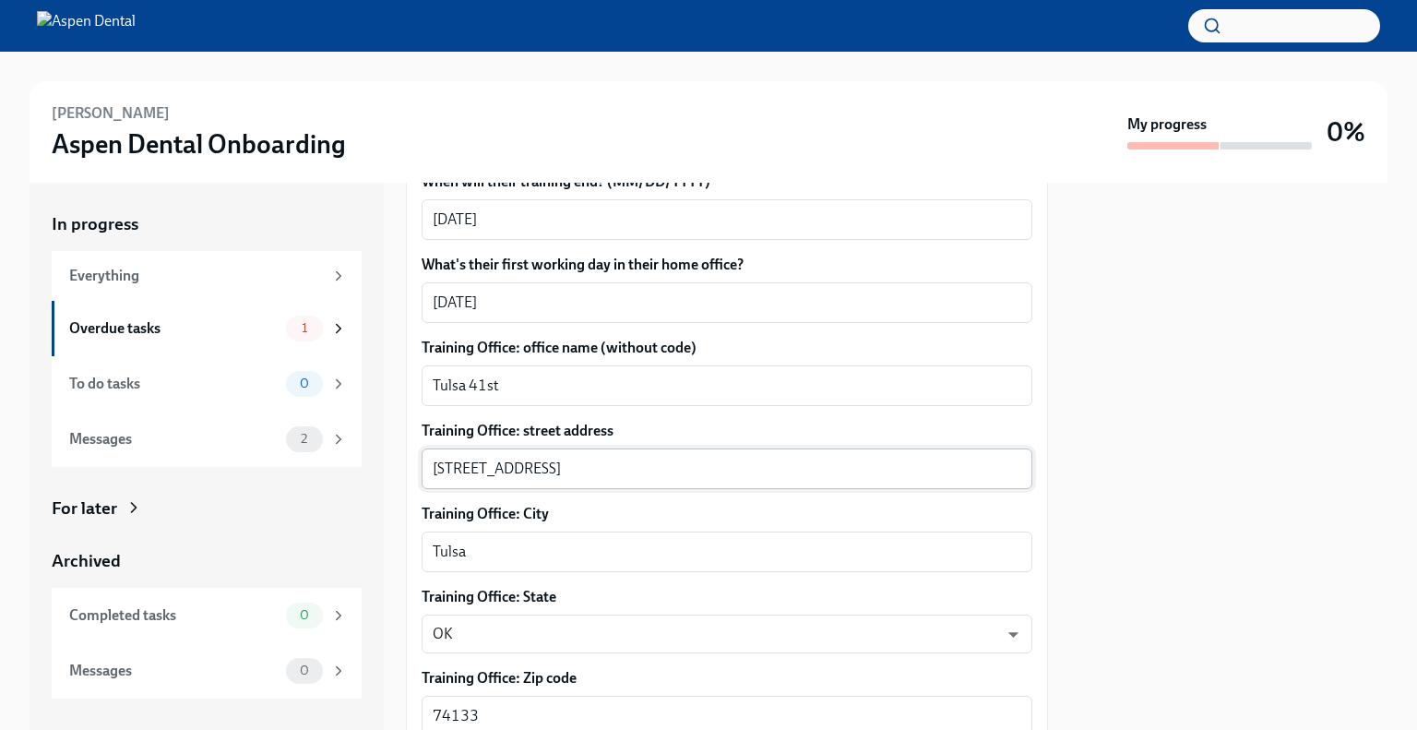
click at [535, 458] on textarea "[STREET_ADDRESS]" at bounding box center [727, 469] width 589 height 22
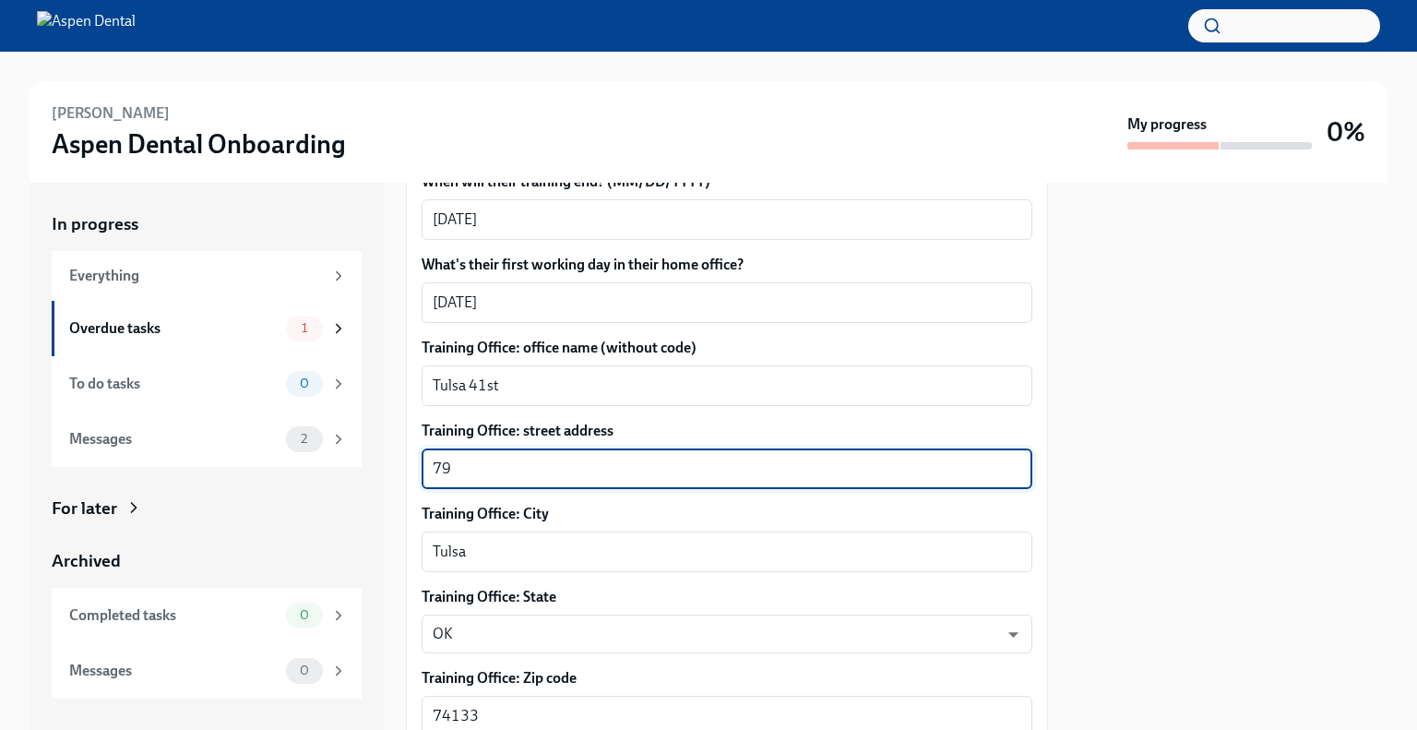
type textarea "7"
paste textarea "[STREET_ADDRESS]"
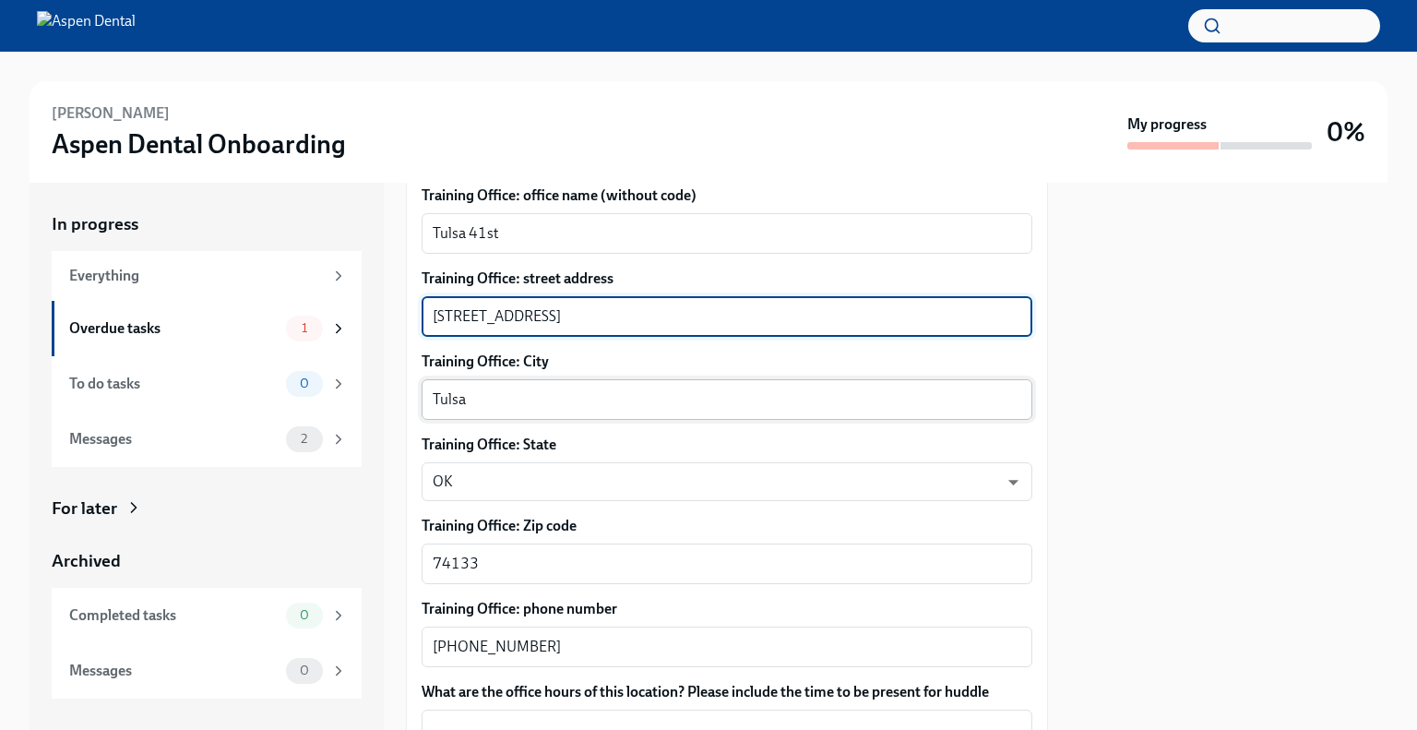
scroll to position [922, 0]
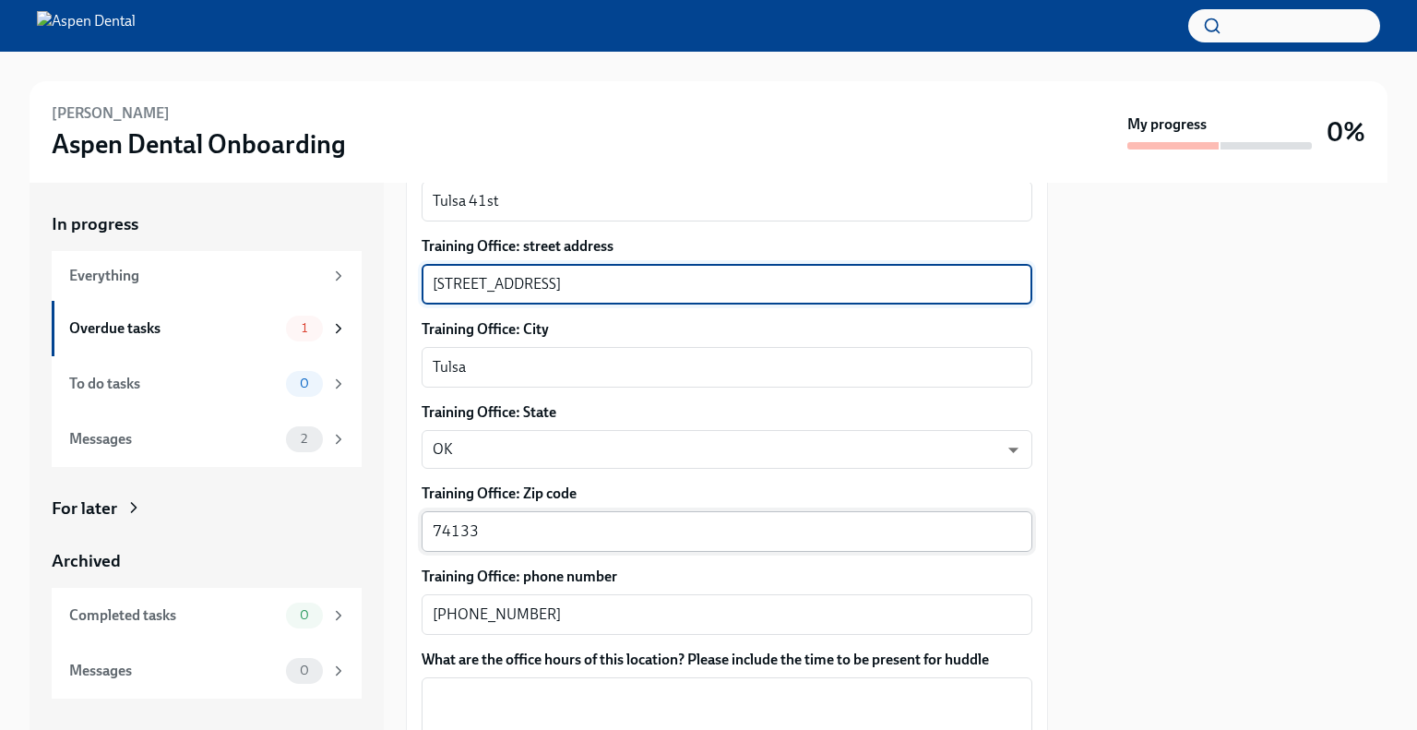
type textarea "[STREET_ADDRESS]"
click at [477, 520] on textarea "74133" at bounding box center [727, 531] width 589 height 22
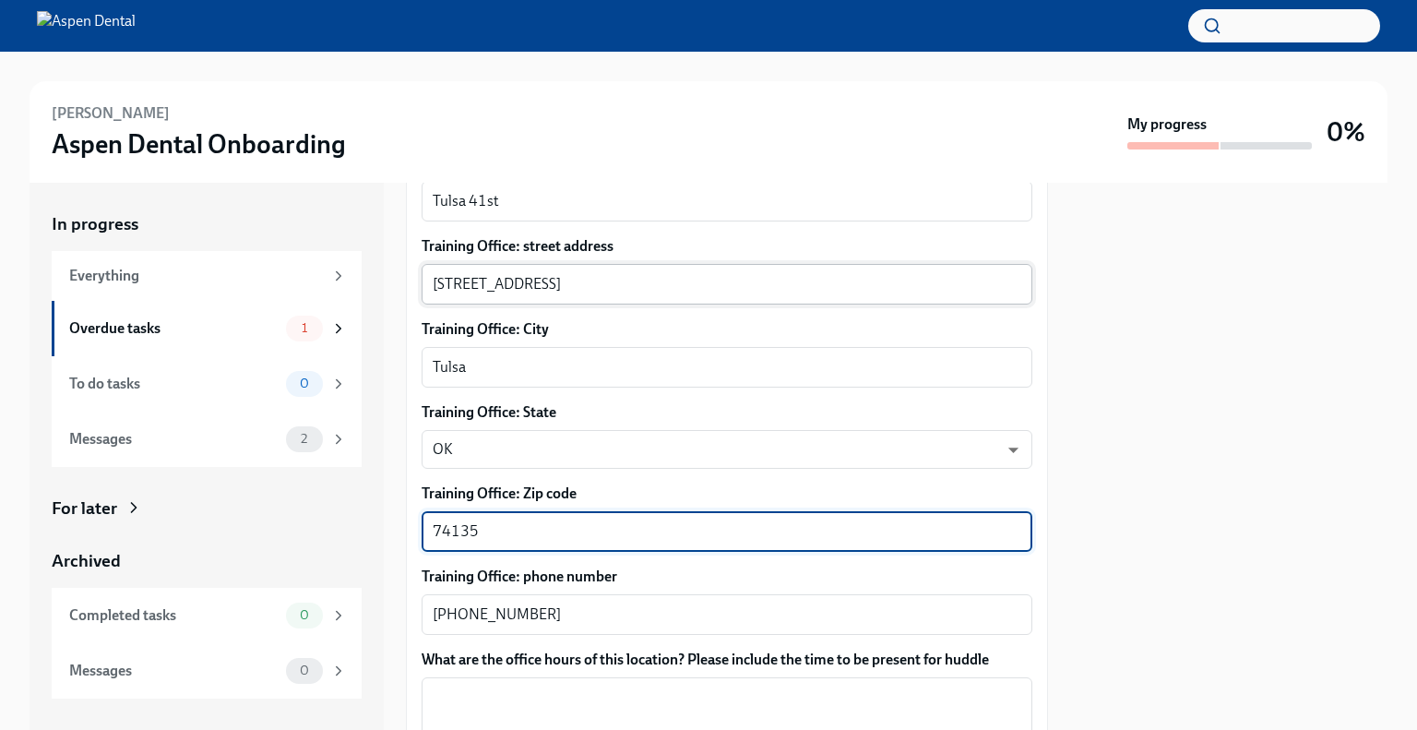
type textarea "74135"
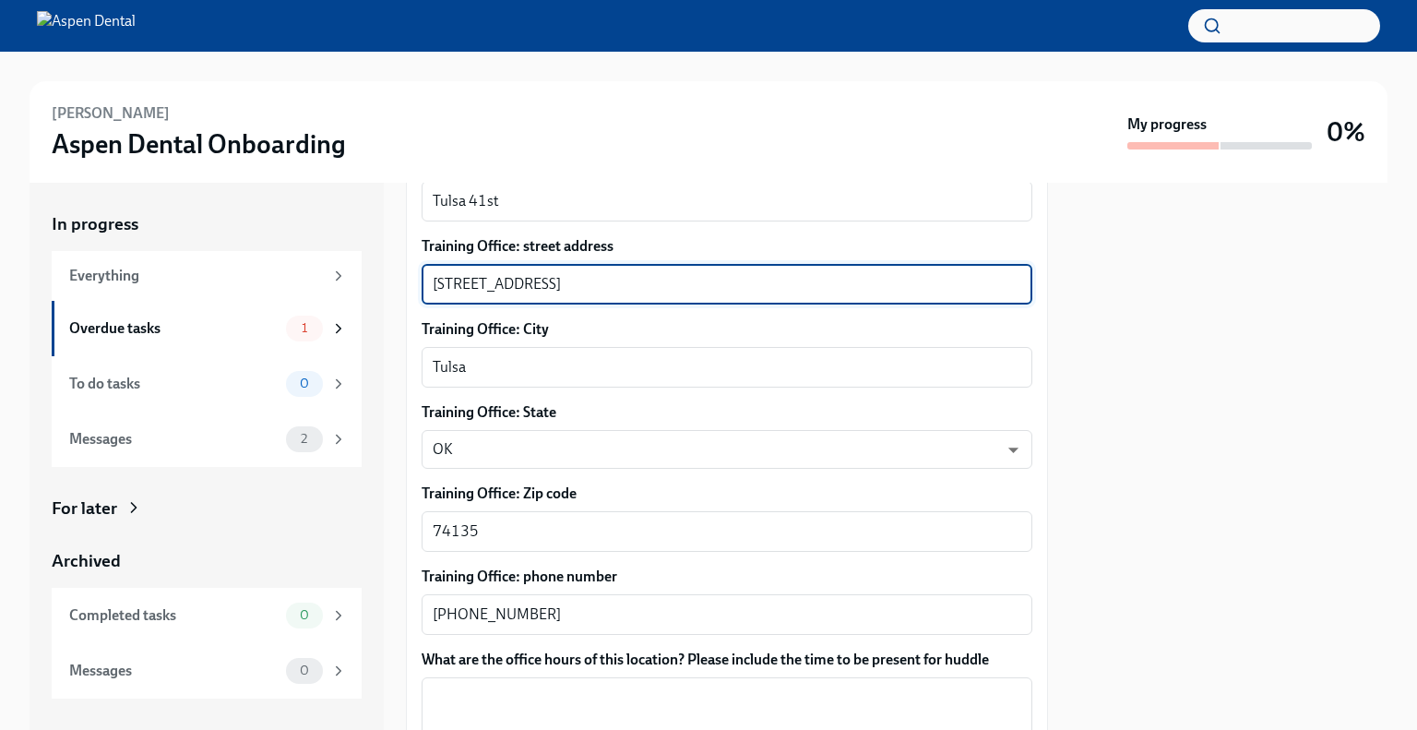
drag, startPoint x: 542, startPoint y: 258, endPoint x: 686, endPoint y: 264, distance: 144.0
click at [686, 273] on textarea "[STREET_ADDRESS]" at bounding box center [727, 284] width 589 height 22
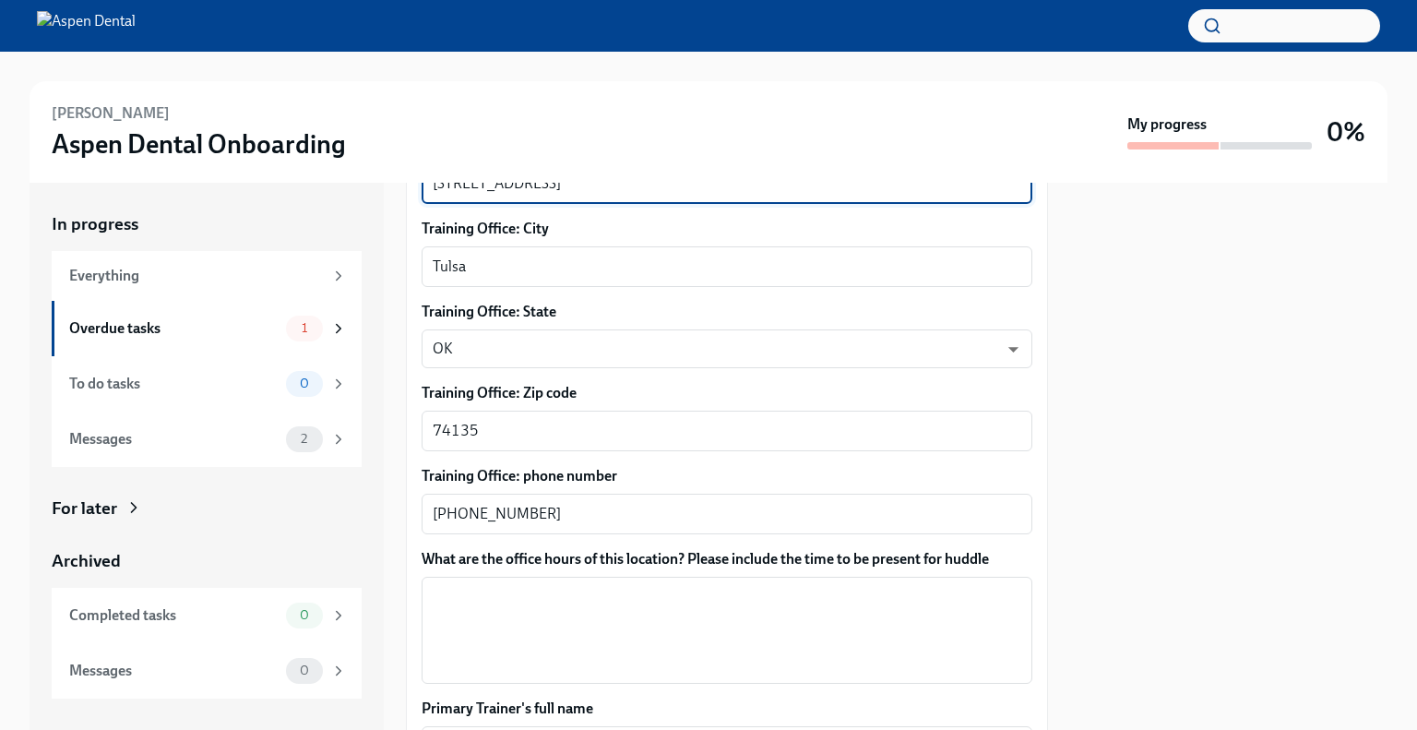
scroll to position [1107, 0]
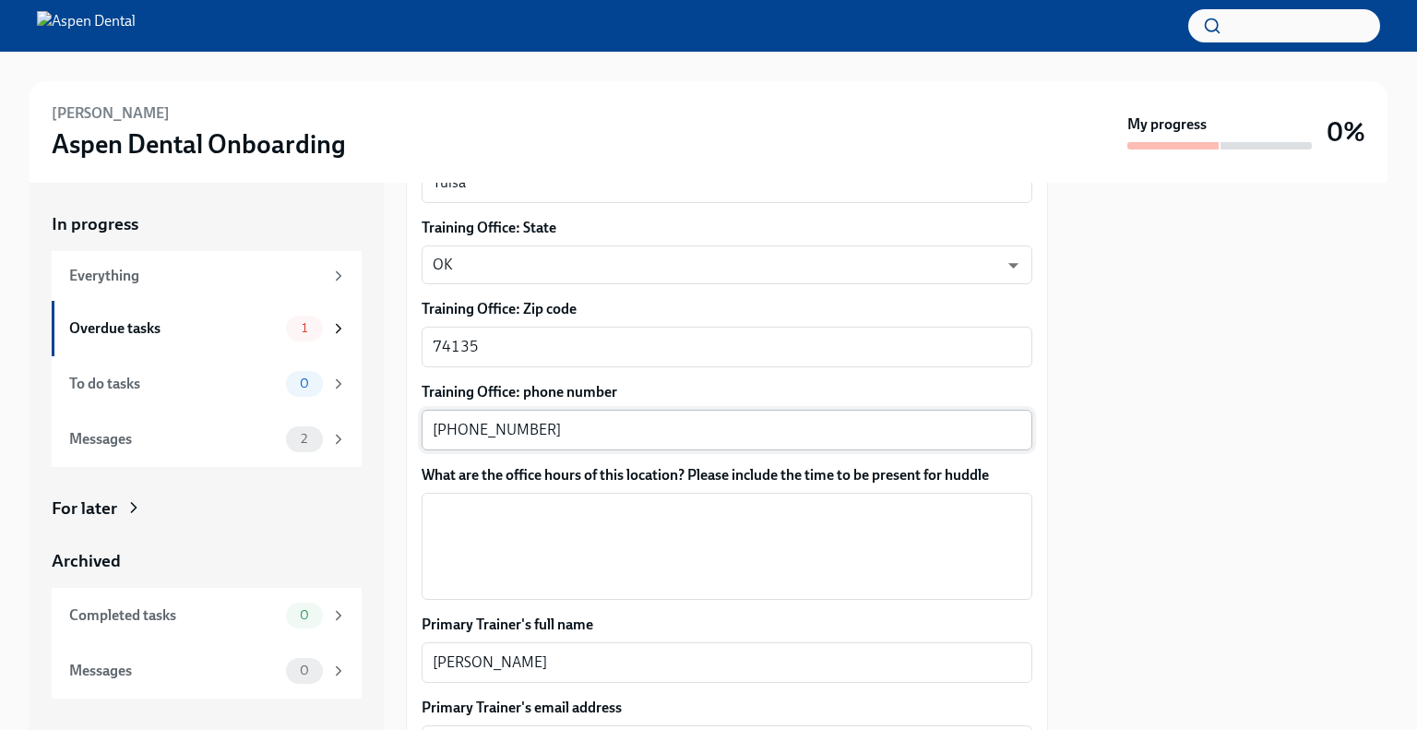
type textarea "[STREET_ADDRESS]"
click at [542, 419] on textarea "[PHONE_NUMBER]" at bounding box center [727, 430] width 589 height 22
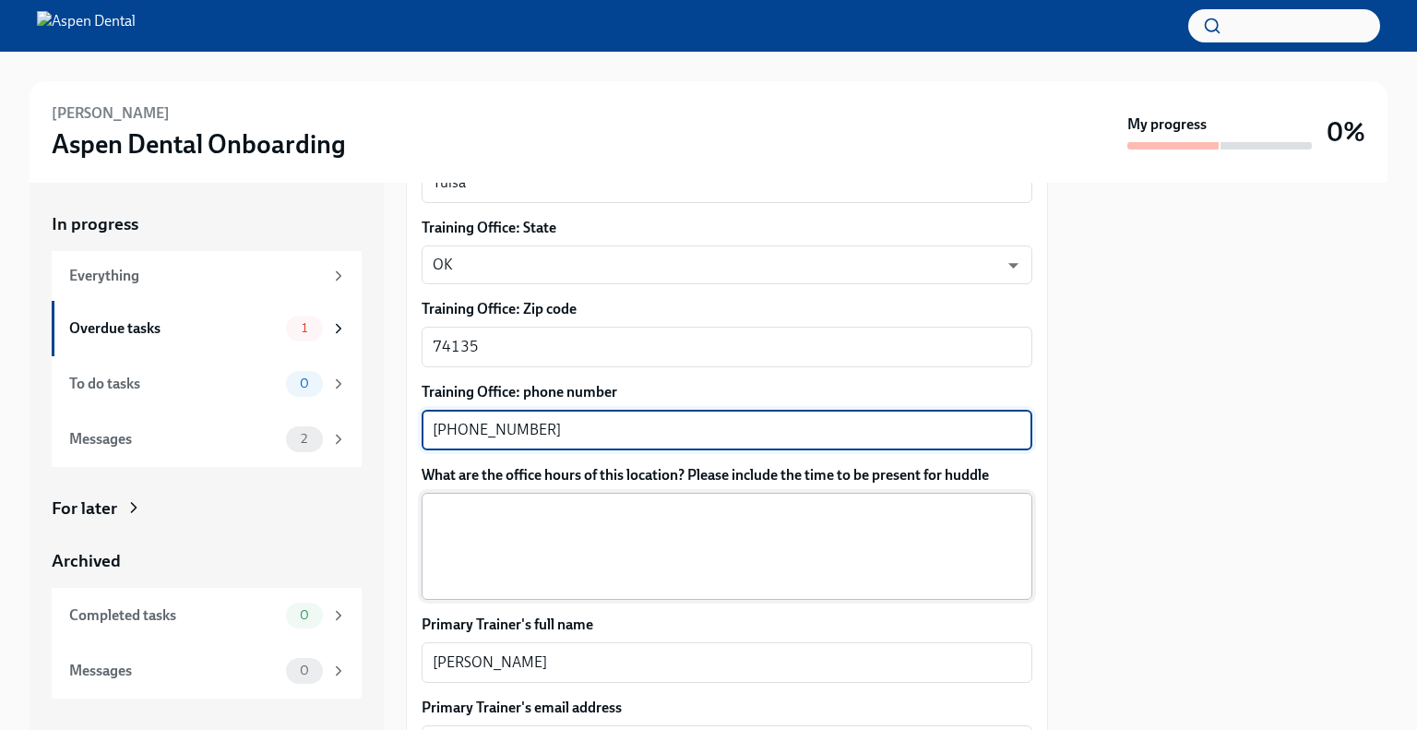
type textarea "[PHONE_NUMBER]"
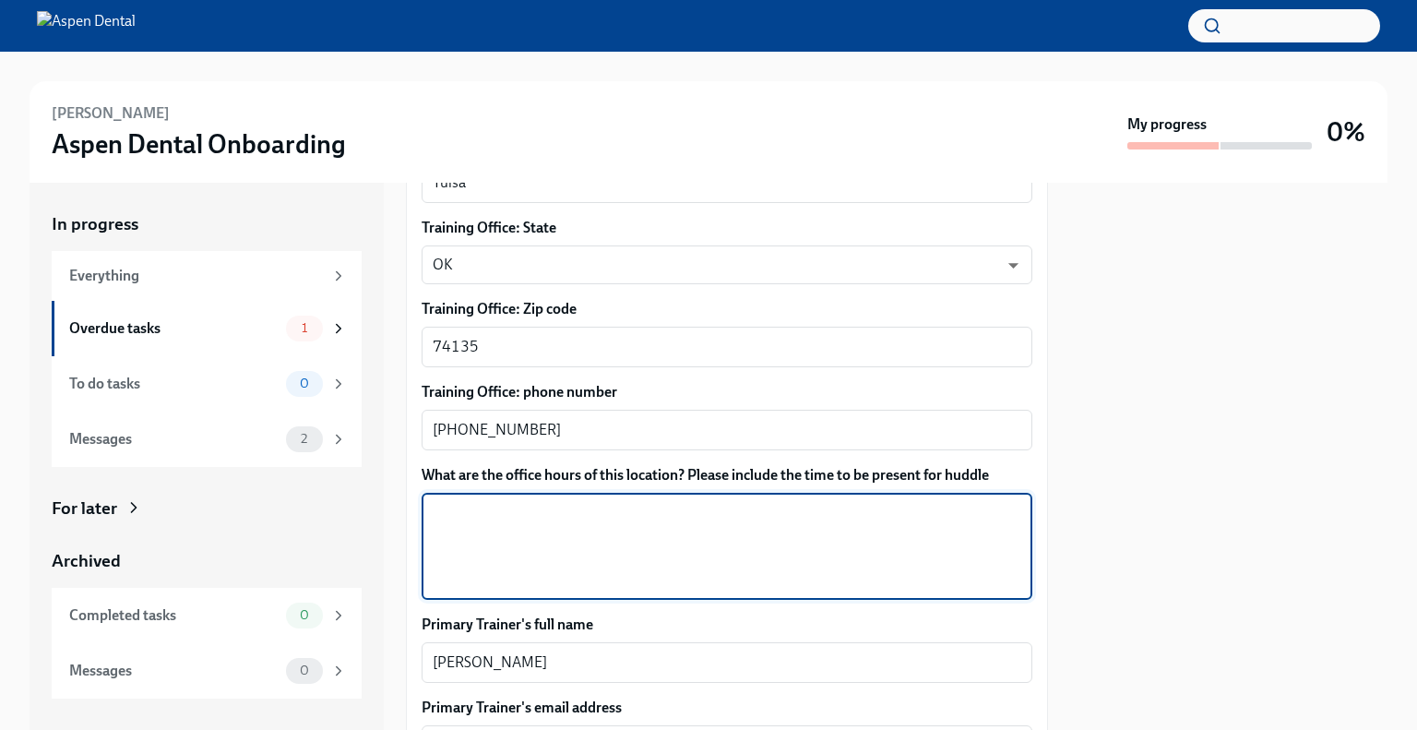
click at [534, 502] on textarea "What are the office hours of this location? Please include the time to be prese…" at bounding box center [727, 546] width 589 height 89
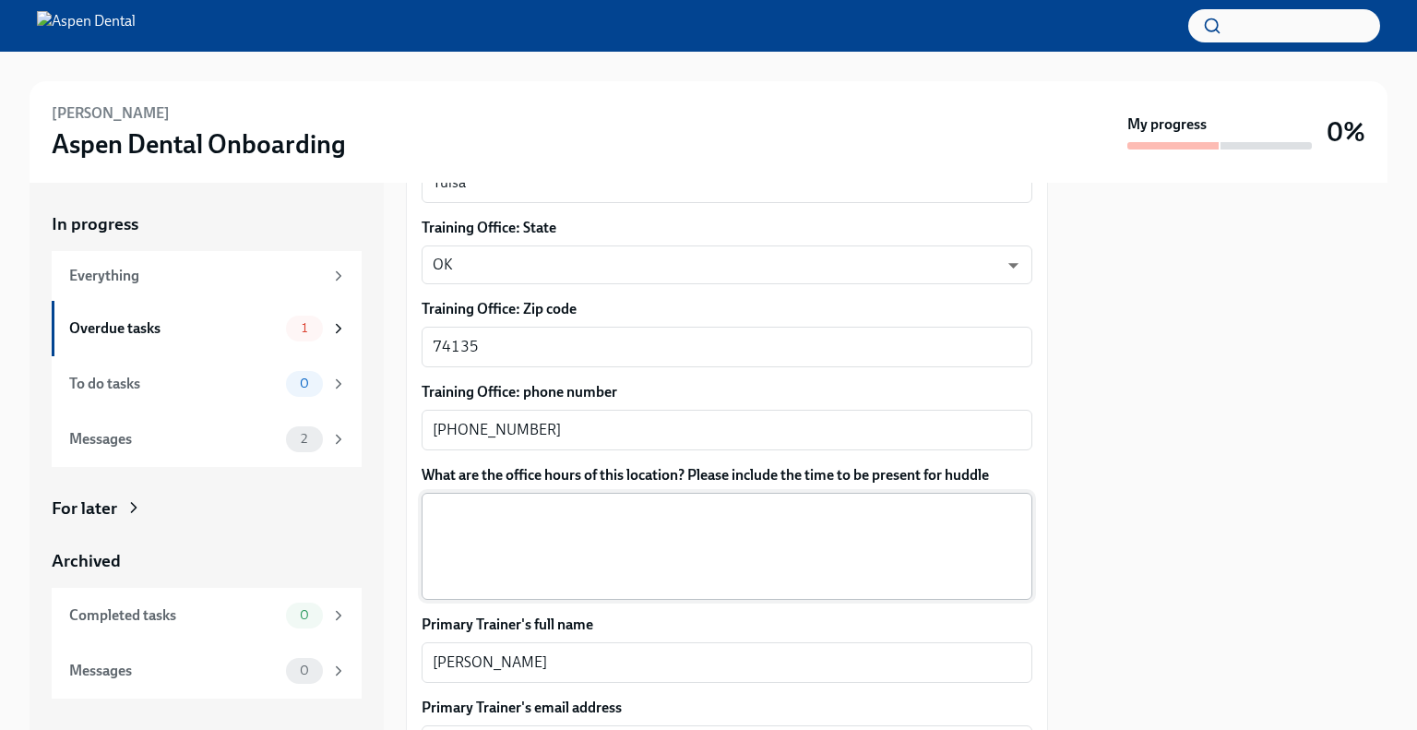
click at [459, 502] on textarea "What are the office hours of this location? Please include the time to be prese…" at bounding box center [727, 546] width 589 height 89
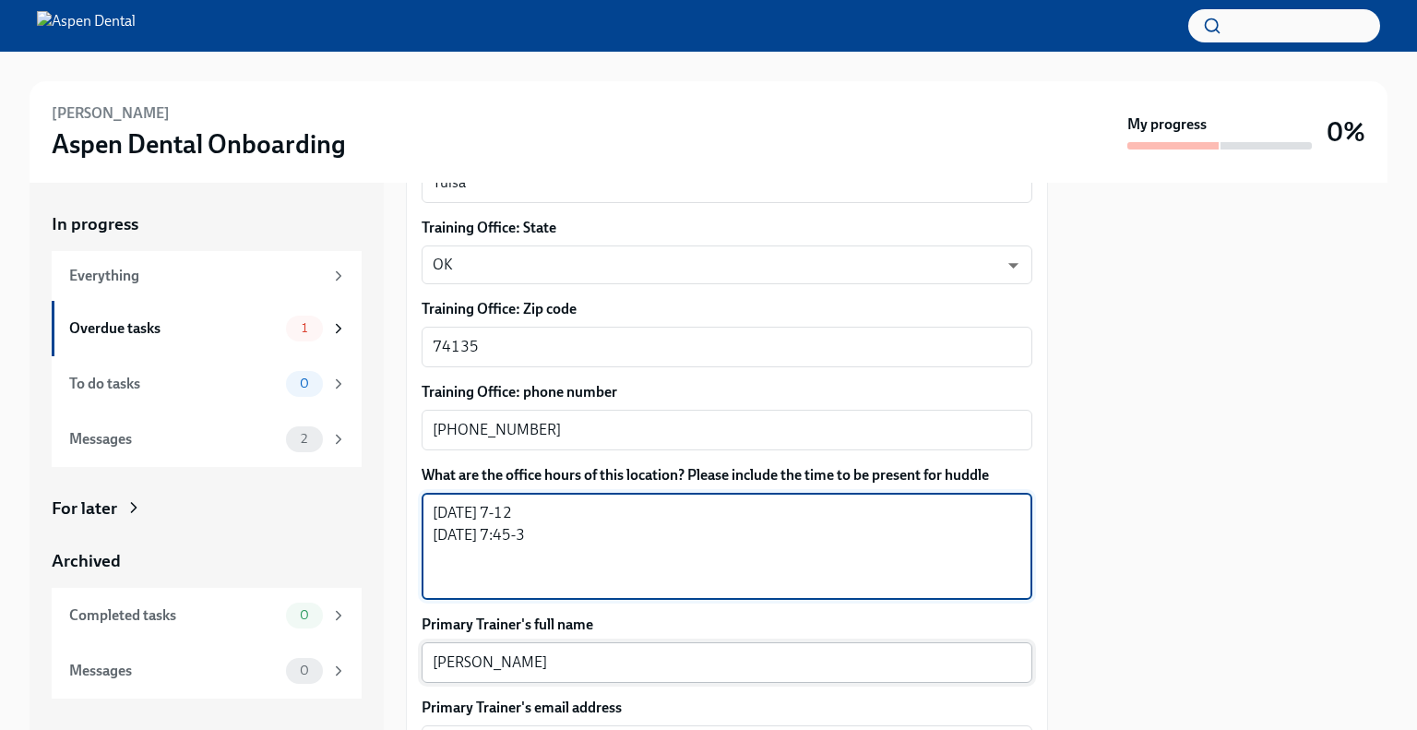
type textarea "[DATE] 7-12 [DATE] 7:45-3"
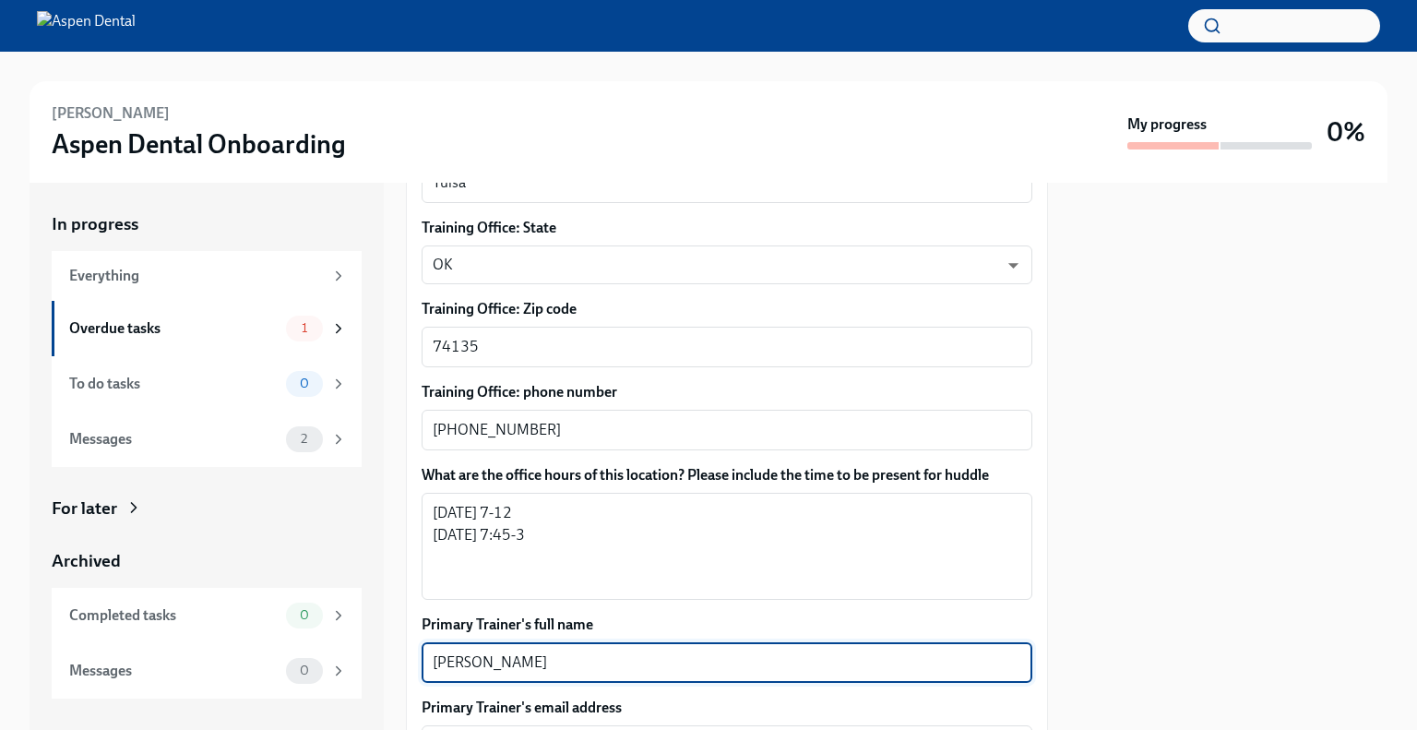
click at [506, 651] on textarea "[PERSON_NAME]" at bounding box center [727, 662] width 589 height 22
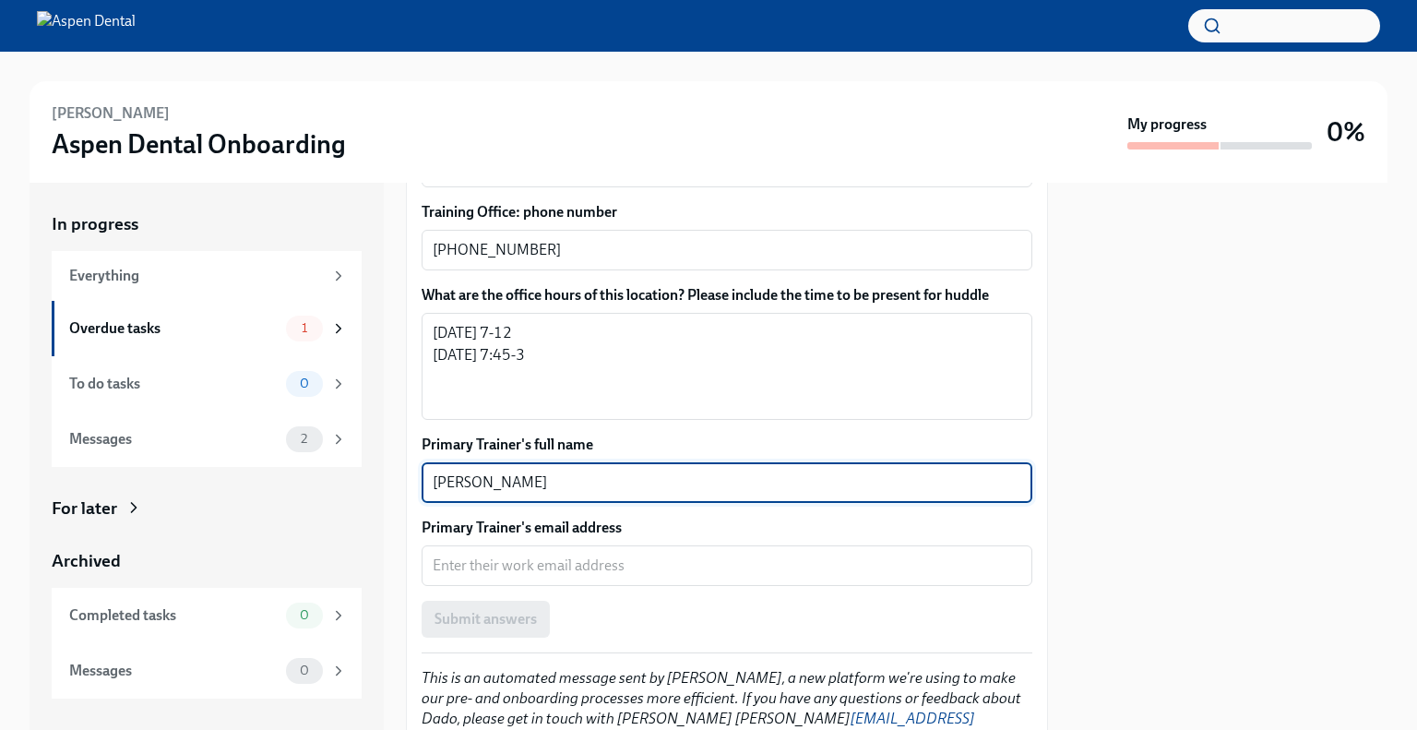
scroll to position [1291, 0]
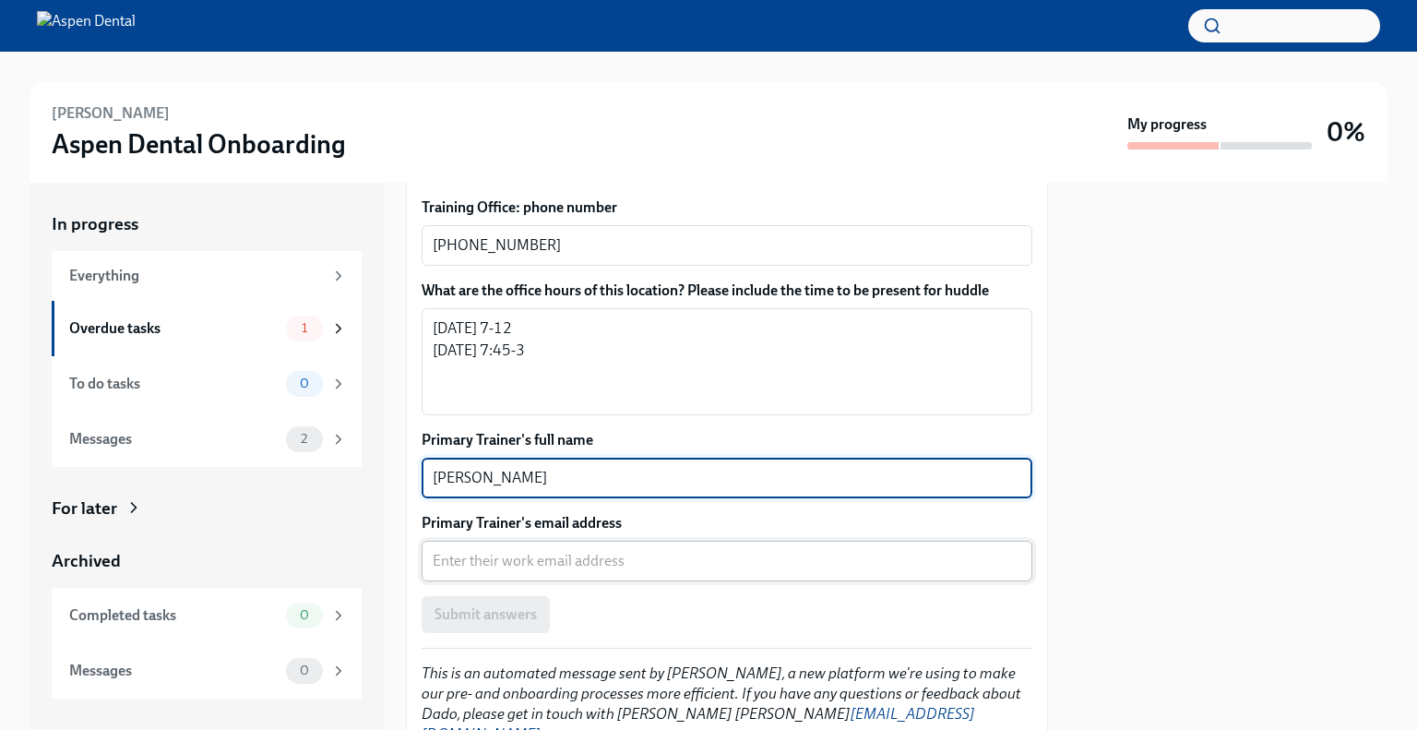
type textarea "[PERSON_NAME]"
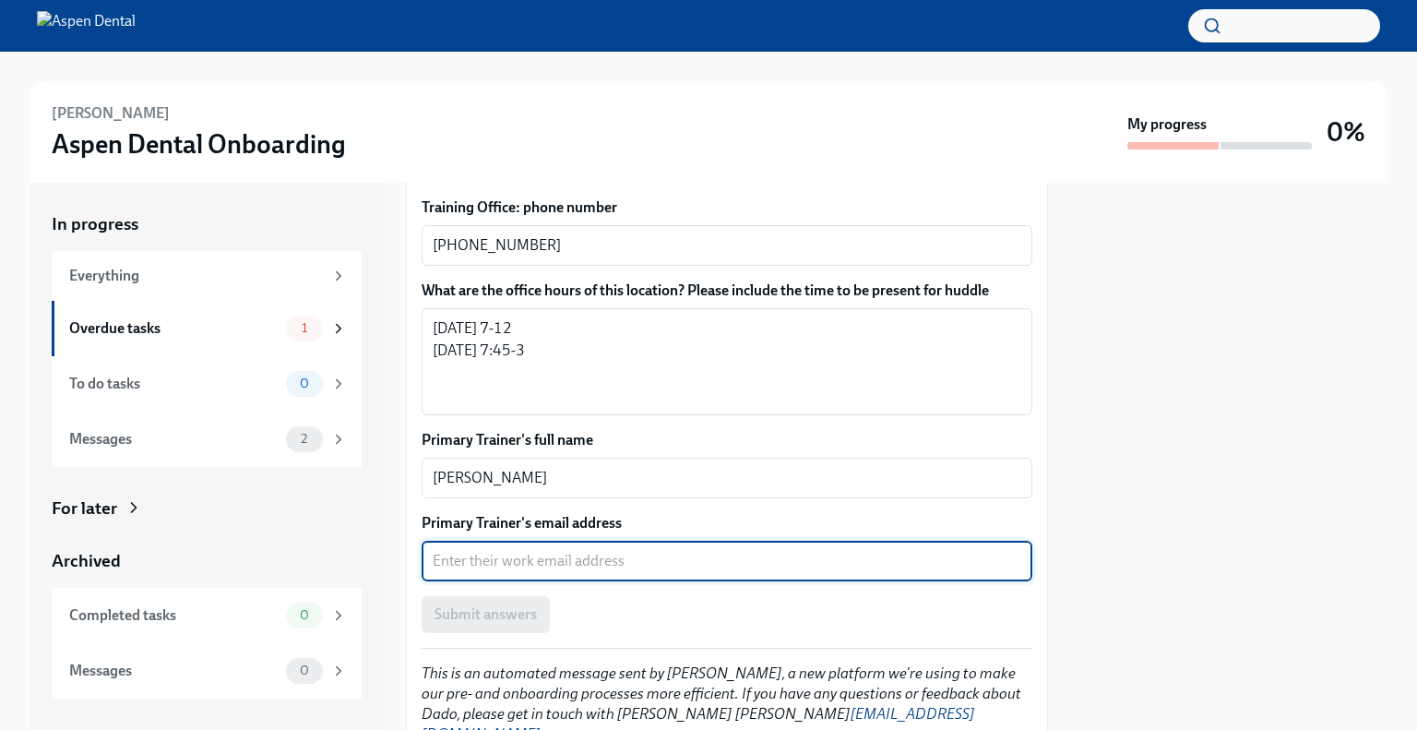
click at [505, 550] on textarea "Primary Trainer's email address" at bounding box center [727, 561] width 589 height 22
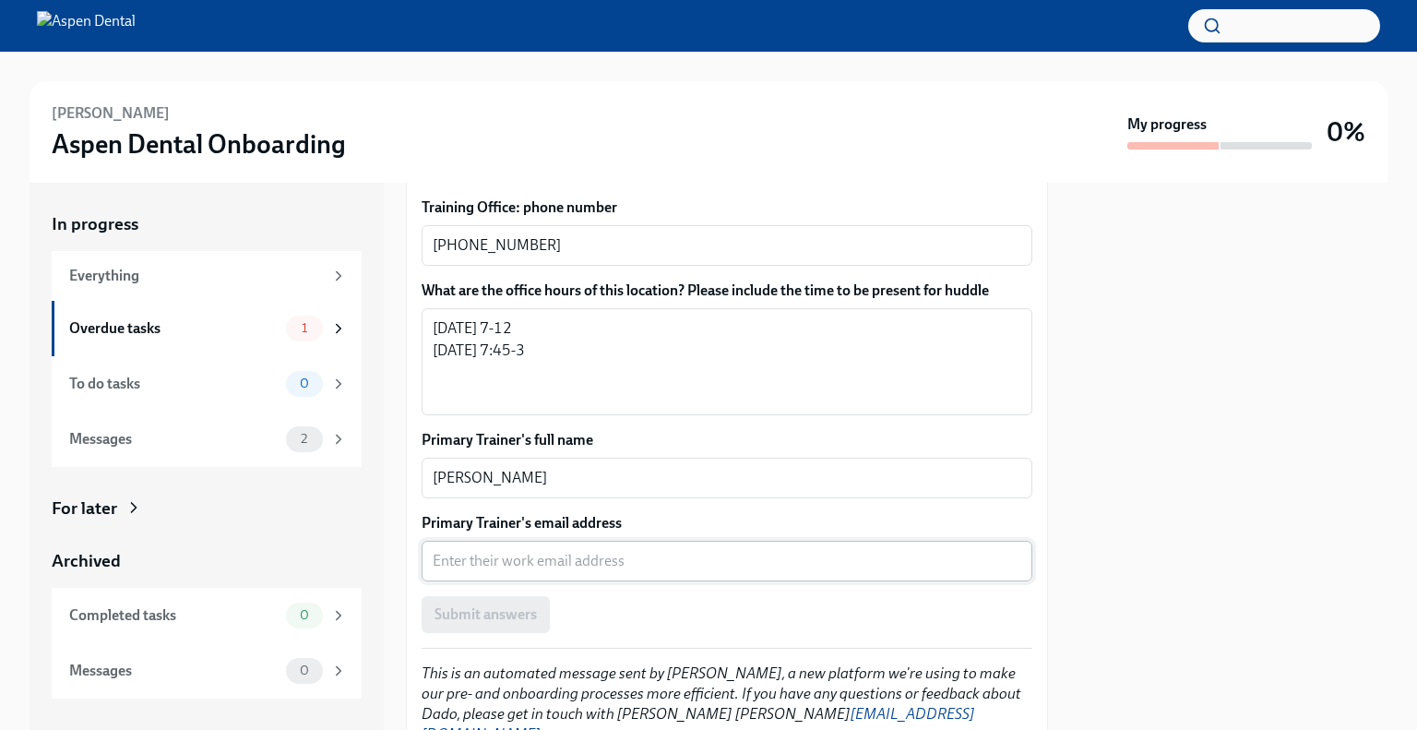
click at [450, 550] on textarea "Primary Trainer's email address" at bounding box center [727, 561] width 589 height 22
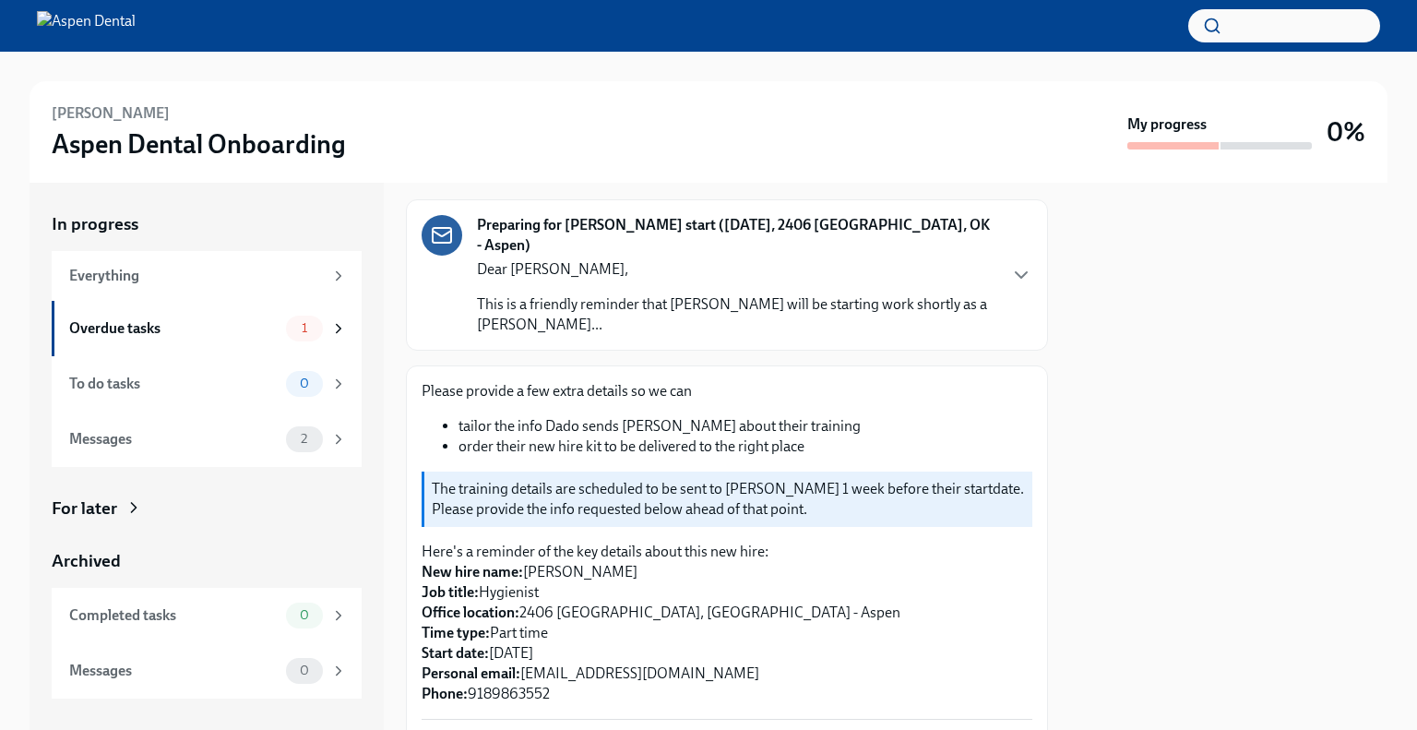
scroll to position [0, 0]
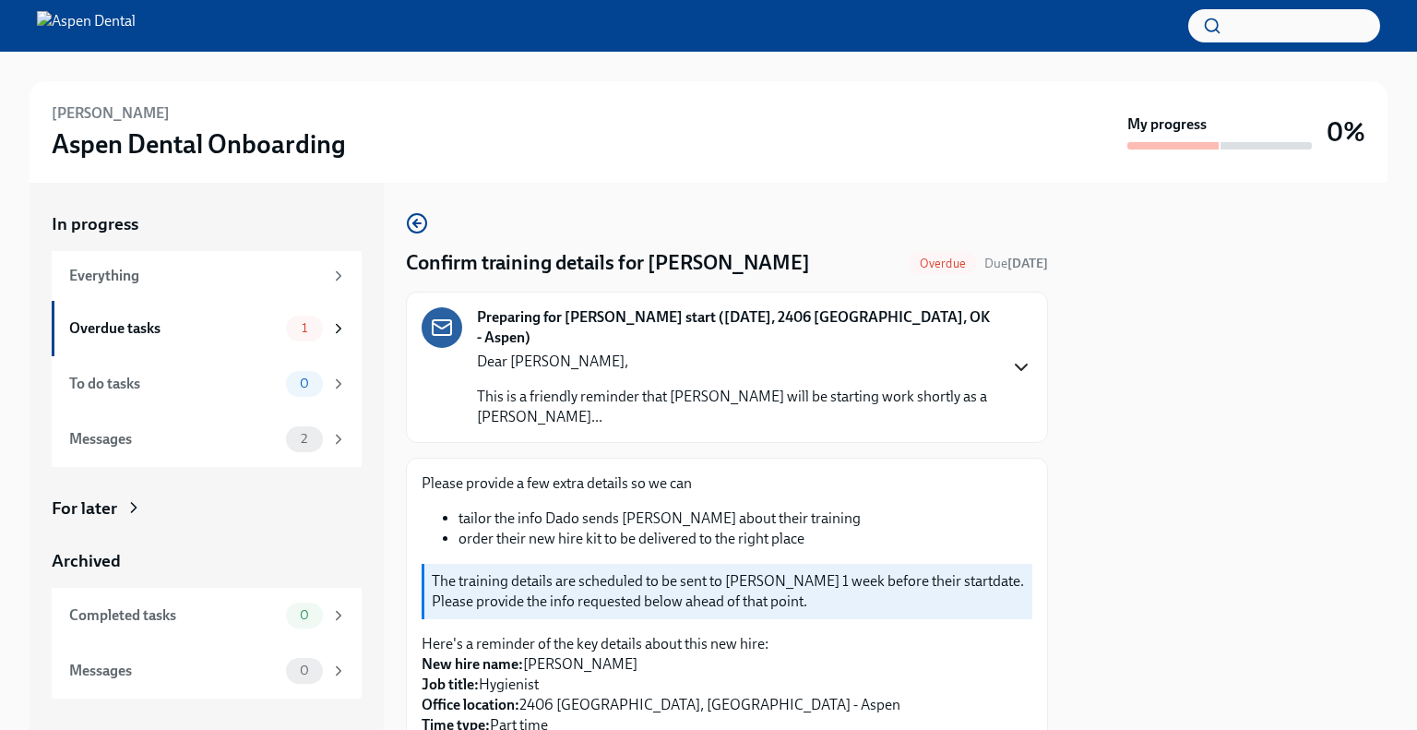
click at [1010, 357] on icon "button" at bounding box center [1021, 367] width 22 height 22
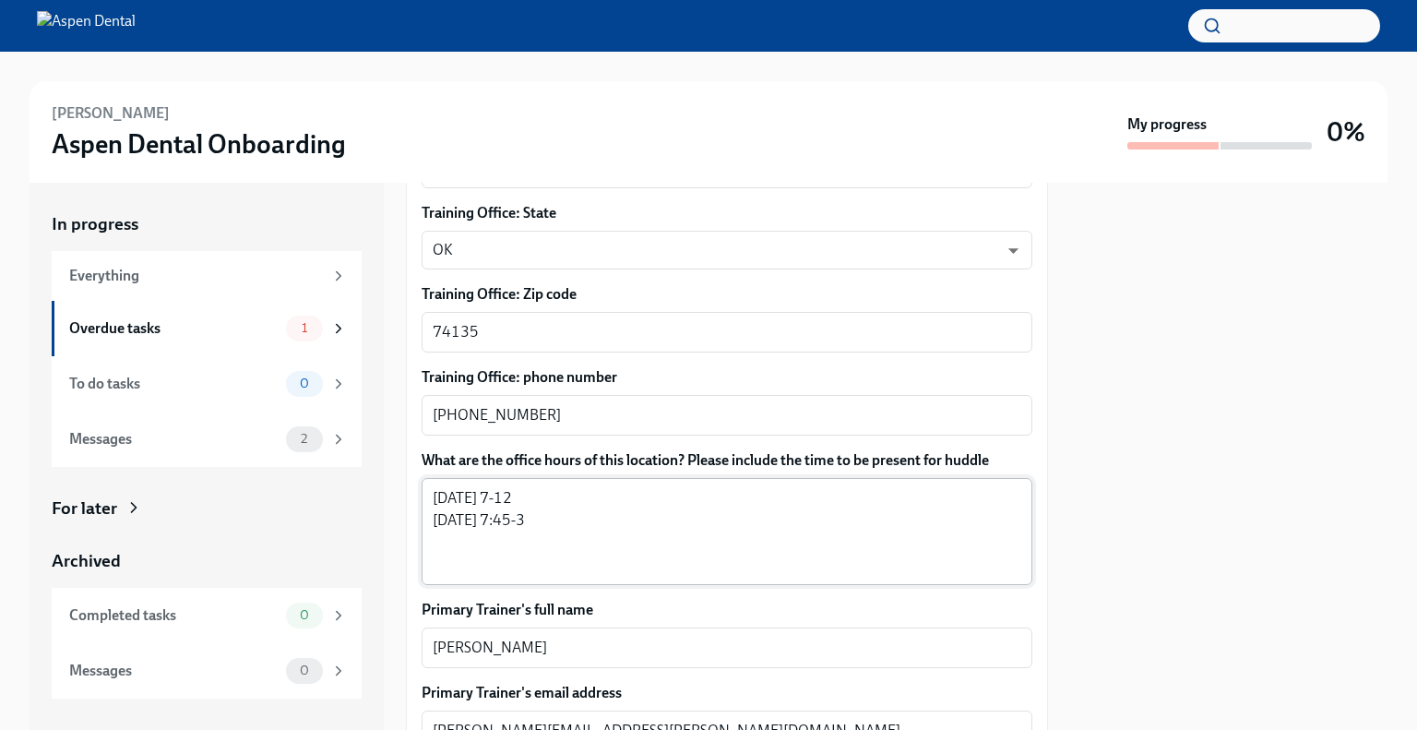
scroll to position [2082, 0]
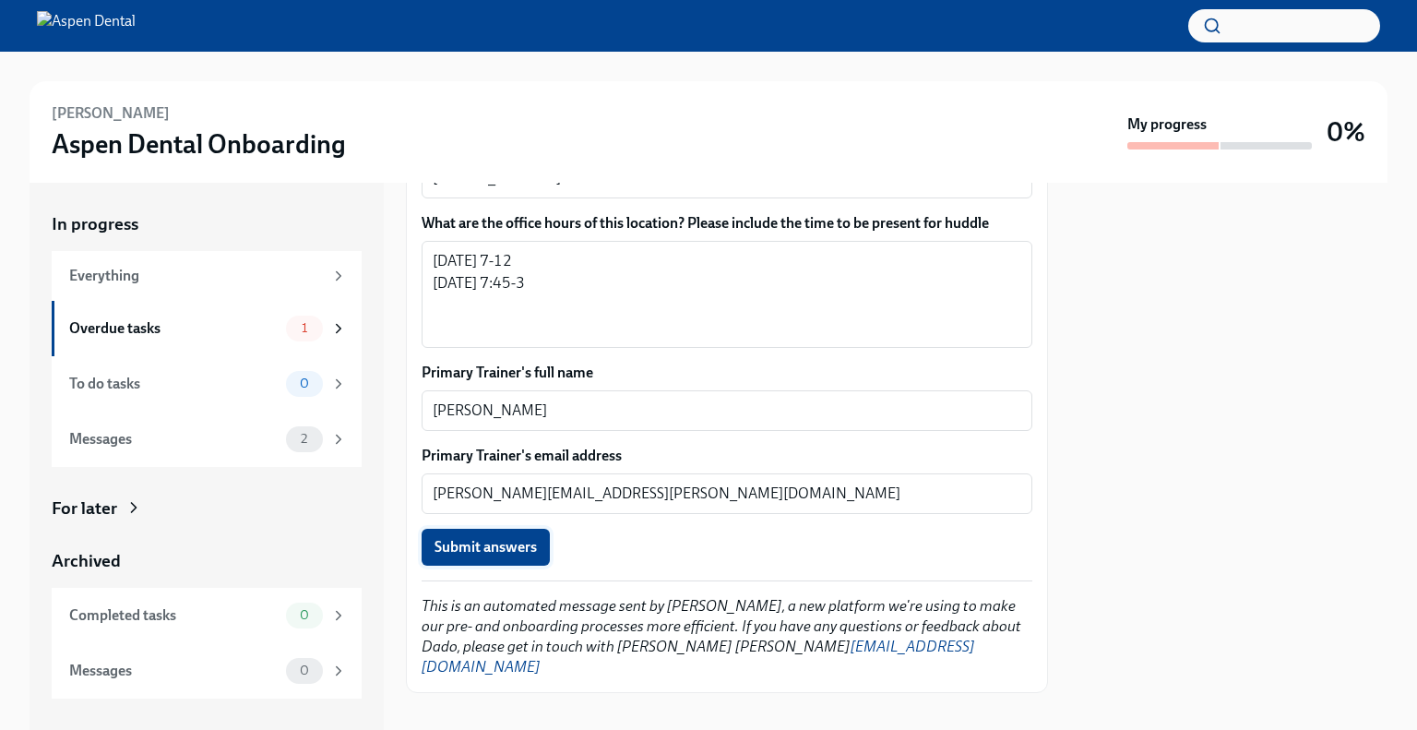
click at [483, 550] on span "Submit answers" at bounding box center [485, 547] width 102 height 18
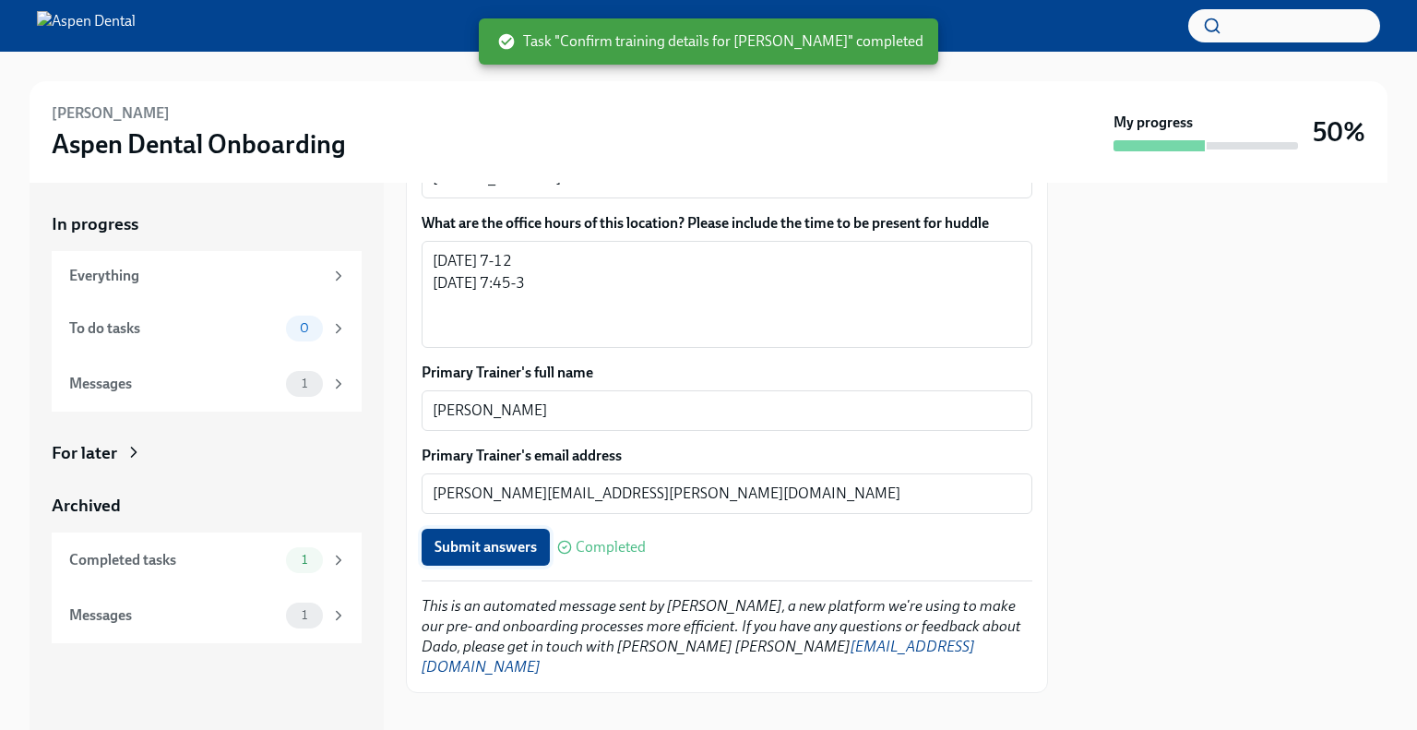
type textarea "[PERSON_NAME][EMAIL_ADDRESS][PERSON_NAME][DOMAIN_NAME]"
